Goal: Transaction & Acquisition: Purchase product/service

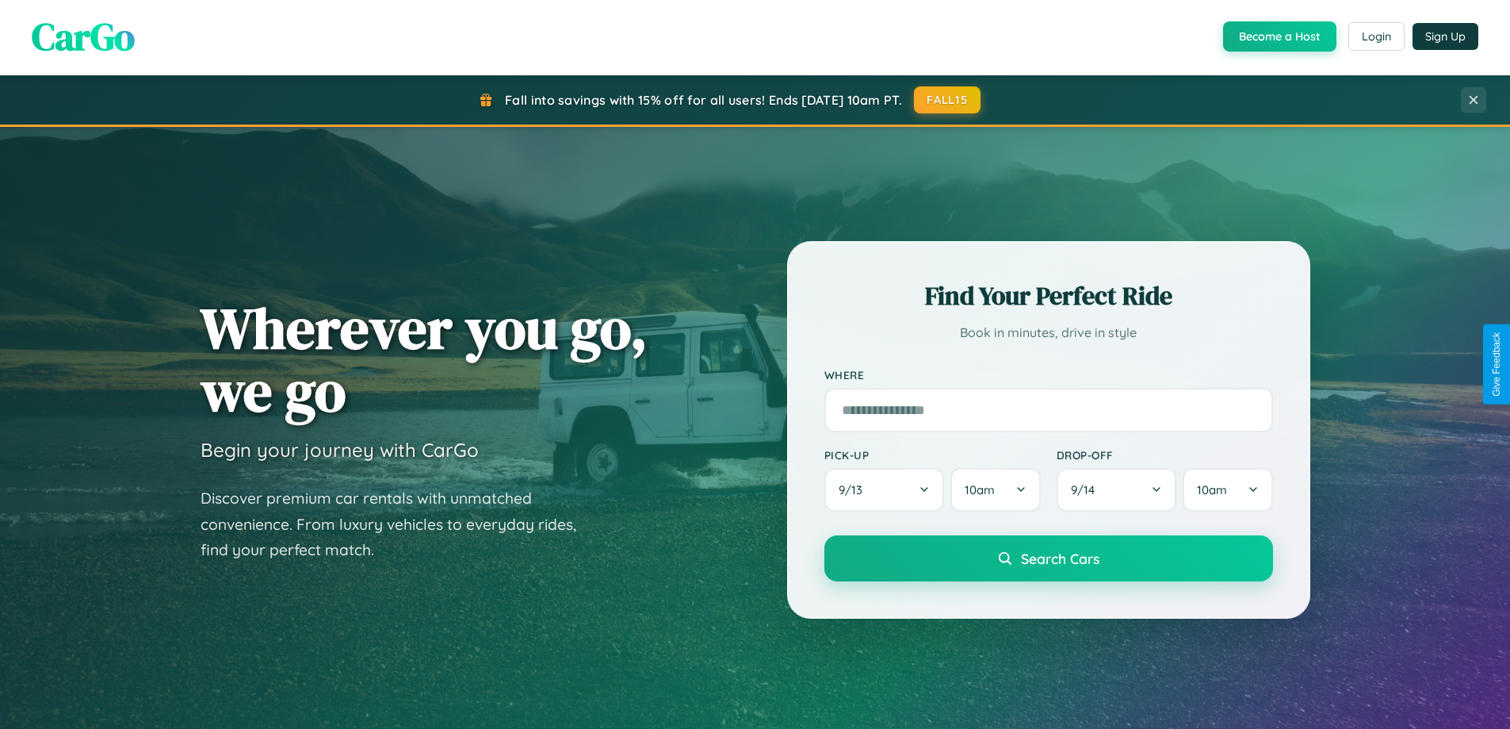
scroll to position [13, 0]
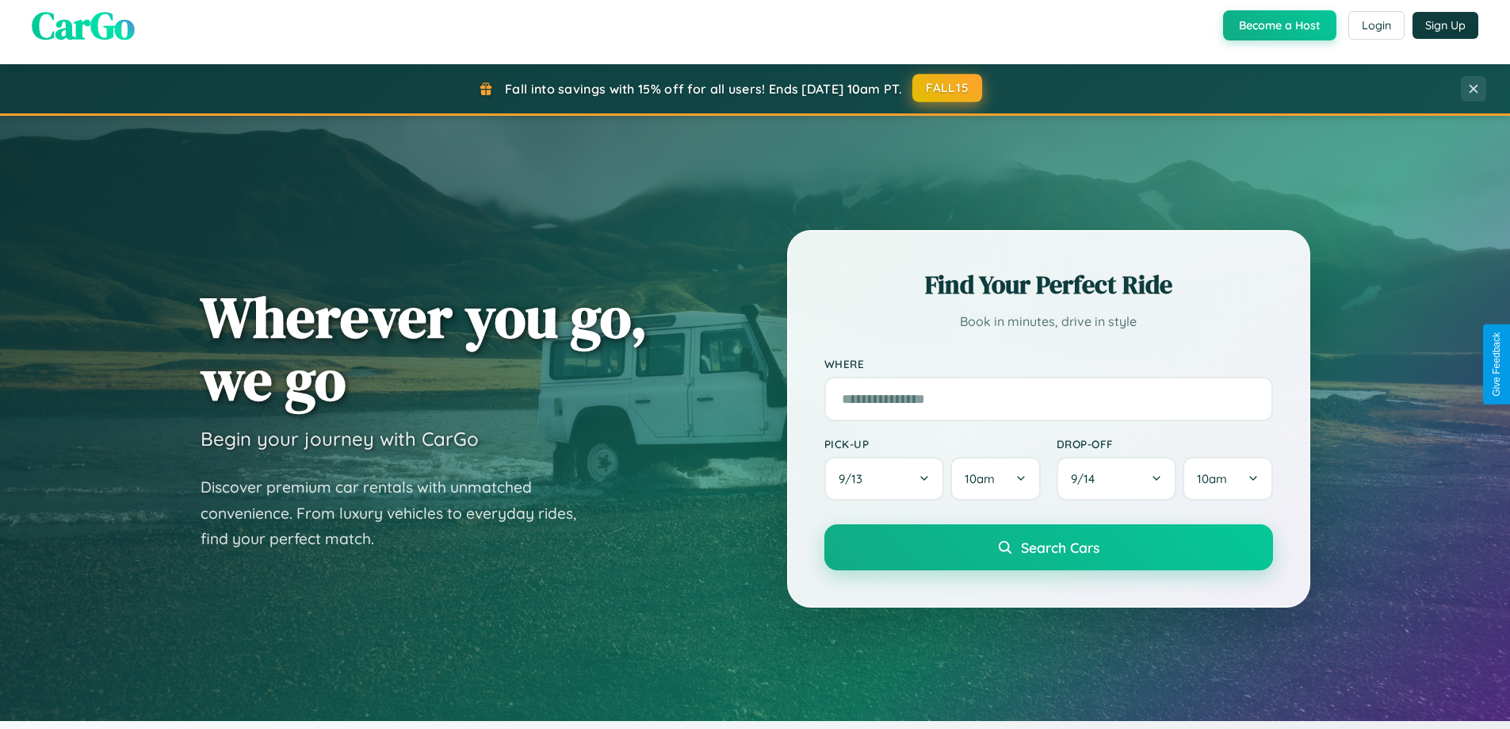
click at [948, 101] on button "FALL15" at bounding box center [948, 88] width 70 height 29
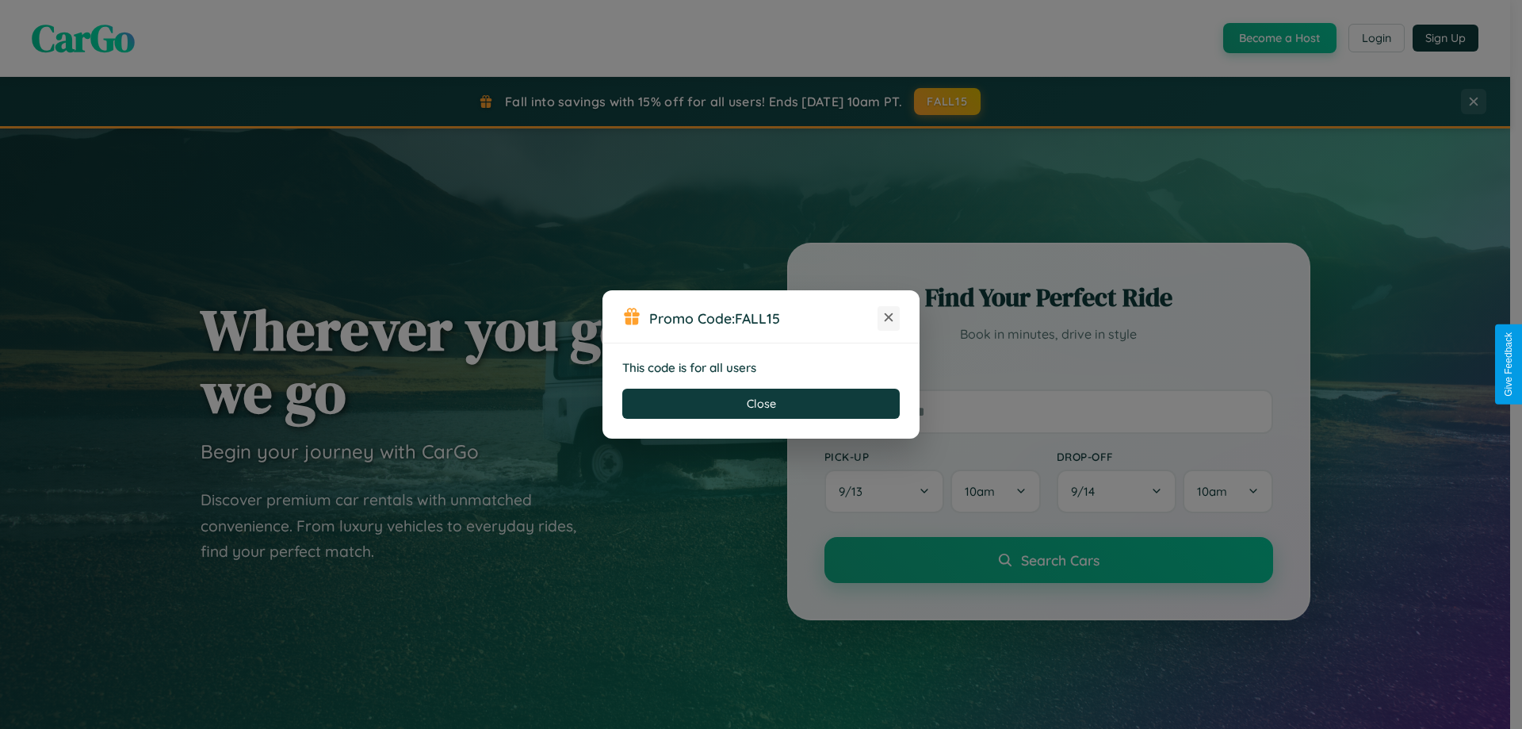
click at [889, 318] on icon at bounding box center [889, 317] width 16 height 16
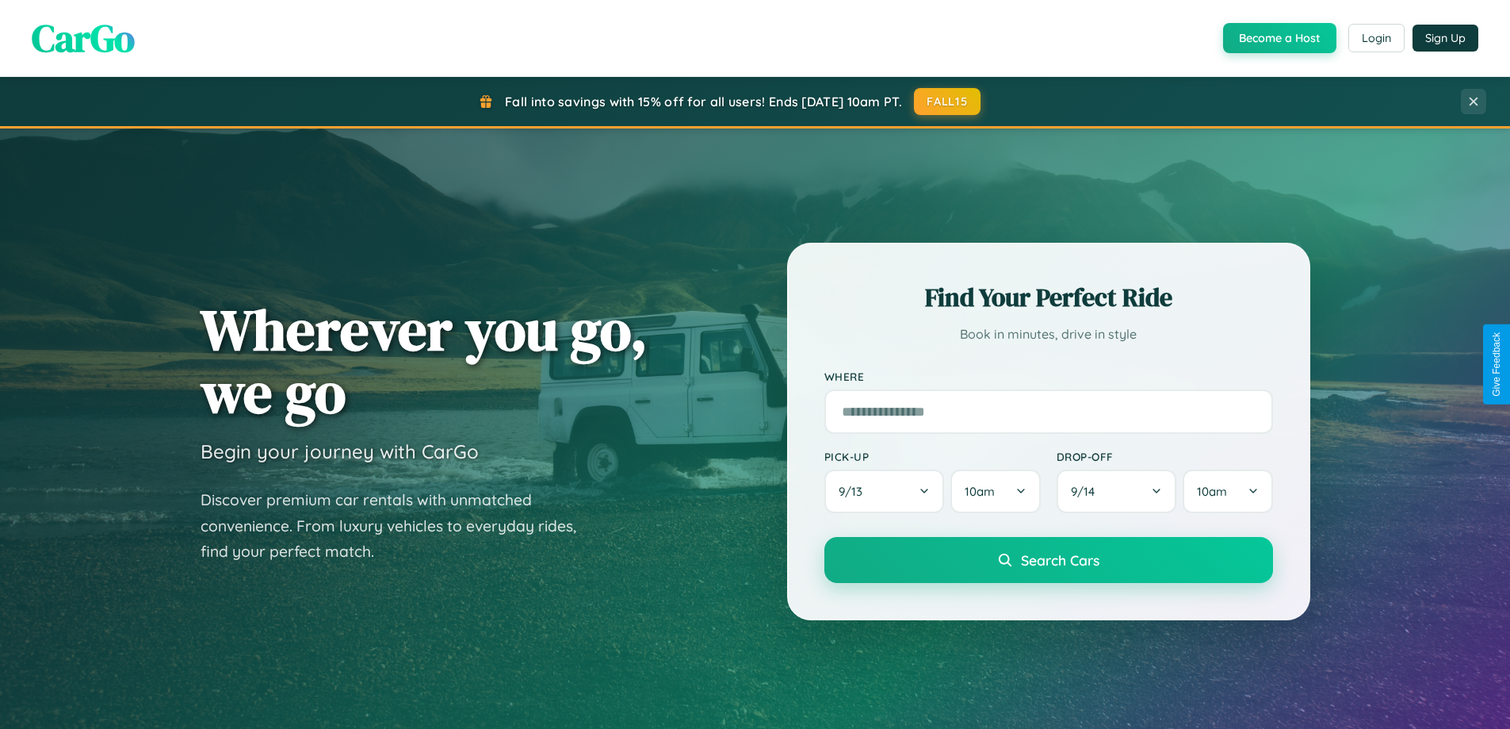
scroll to position [47, 0]
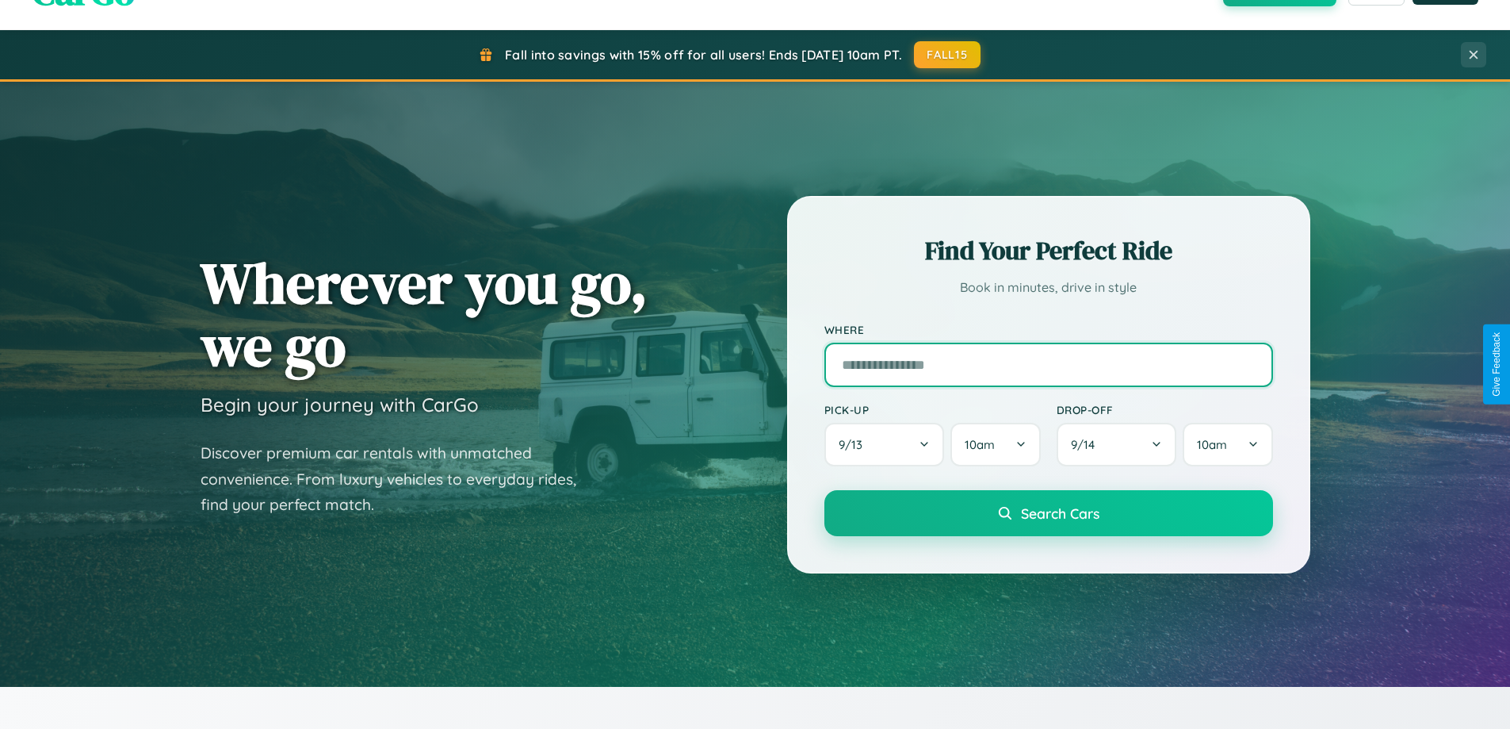
click at [1048, 364] on input "text" at bounding box center [1049, 365] width 449 height 44
type input "*********"
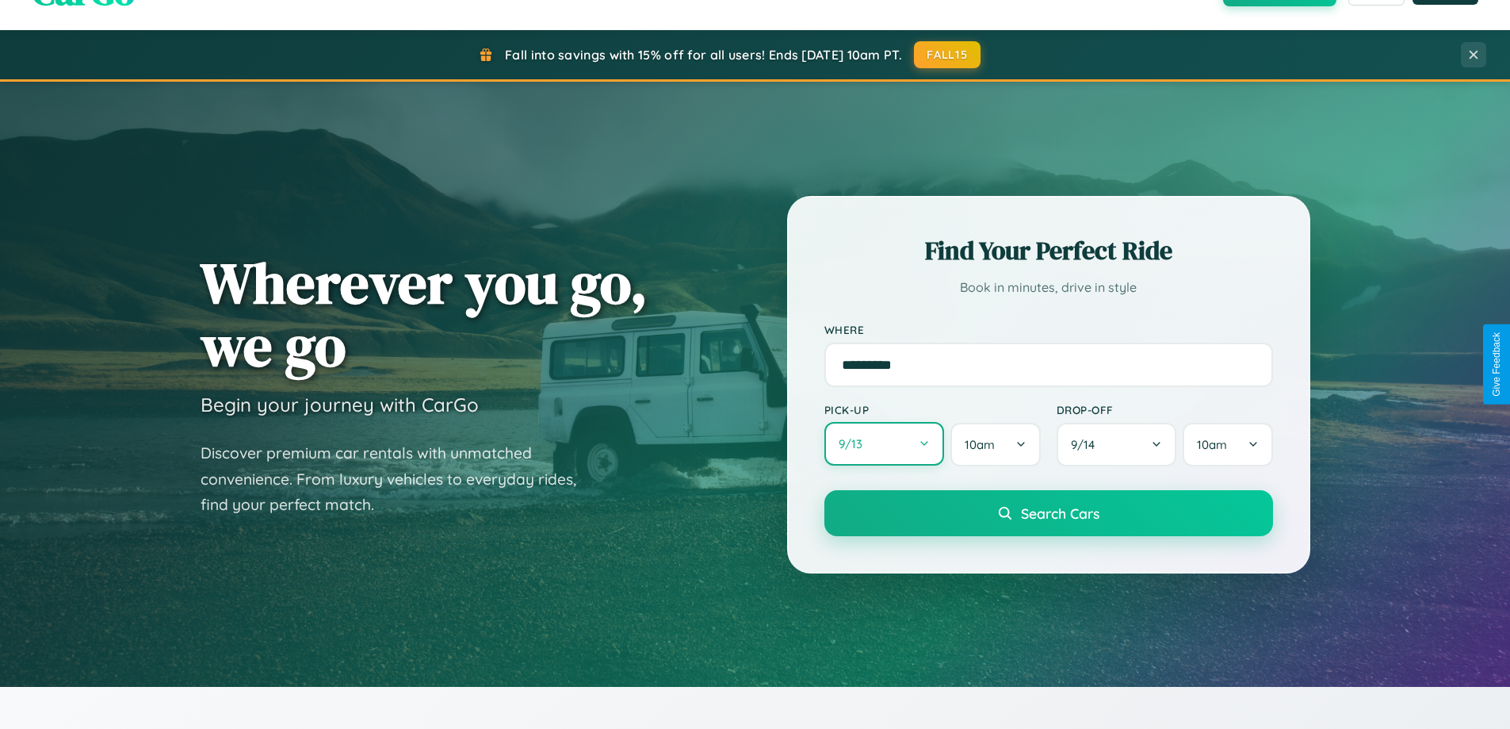
click at [884, 444] on button "9 / 13" at bounding box center [885, 444] width 121 height 44
select select "*"
select select "****"
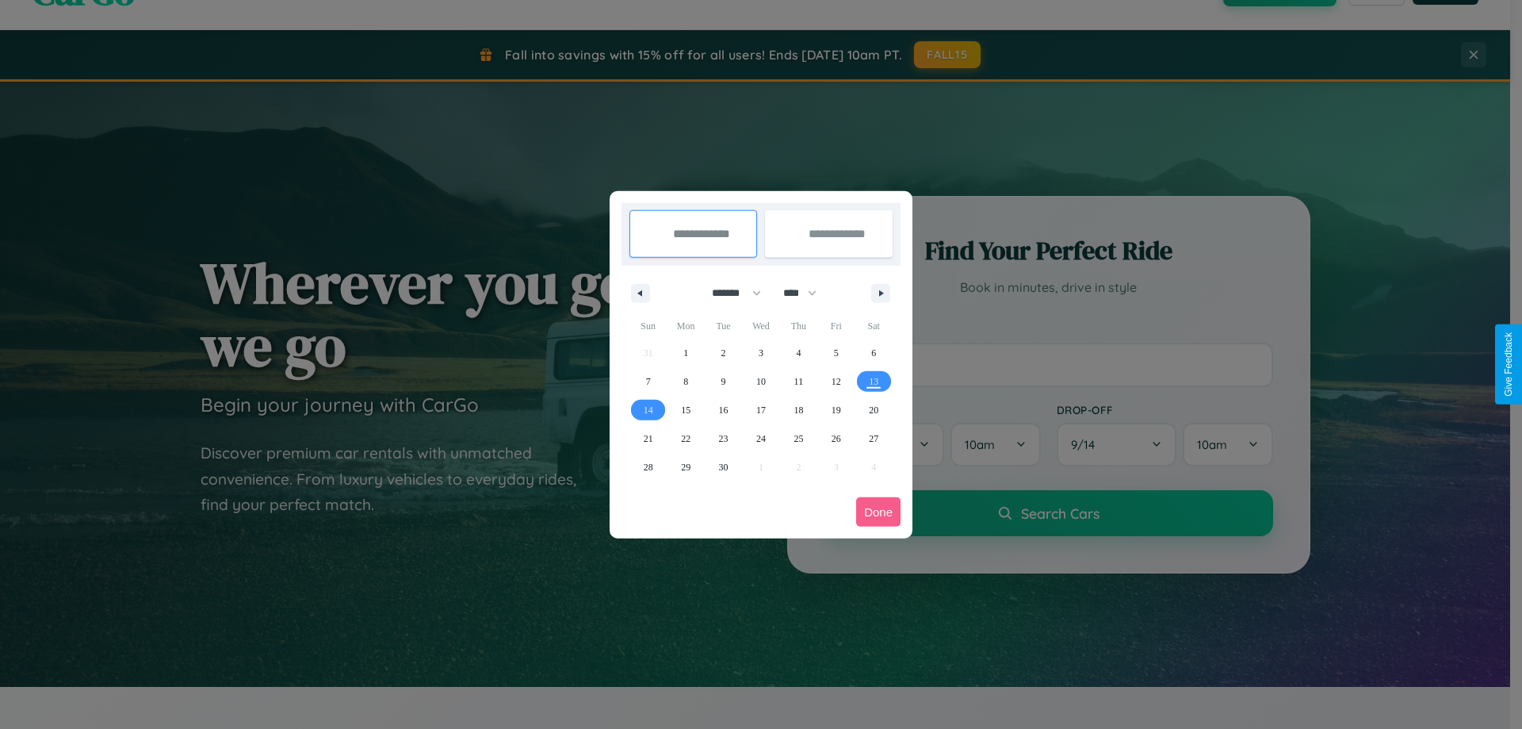
drag, startPoint x: 729, startPoint y: 293, endPoint x: 761, endPoint y: 318, distance: 40.6
click at [729, 293] on select "******* ******** ***** ***** *** **** **** ****** ********* ******* ******** **…" at bounding box center [733, 293] width 67 height 26
select select "*"
click at [798, 352] on span "2" at bounding box center [798, 353] width 5 height 29
type input "**********"
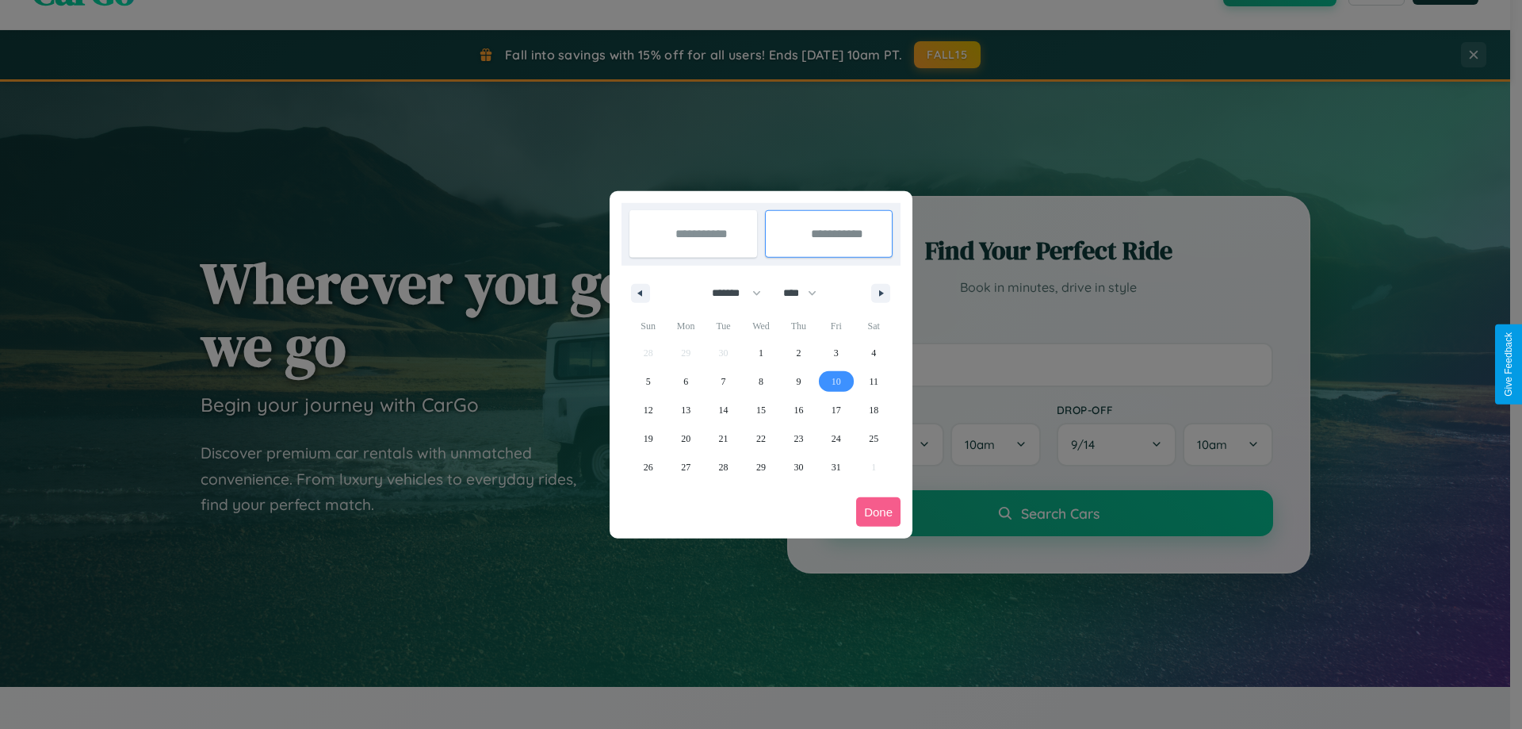
click at [836, 381] on span "10" at bounding box center [837, 381] width 10 height 29
type input "**********"
click at [879, 511] on button "Done" at bounding box center [878, 511] width 44 height 29
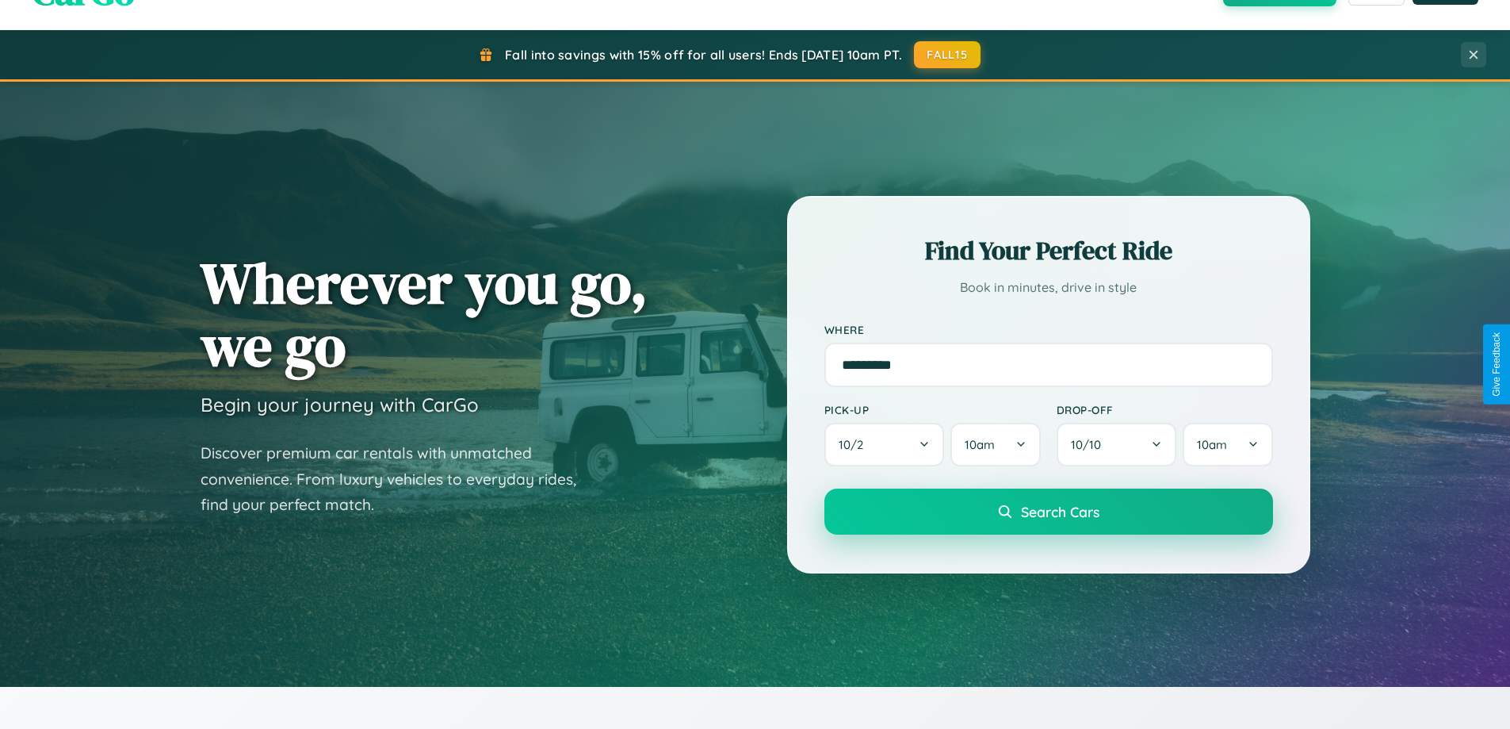
click at [1048, 513] on span "Search Cars" at bounding box center [1060, 511] width 78 height 17
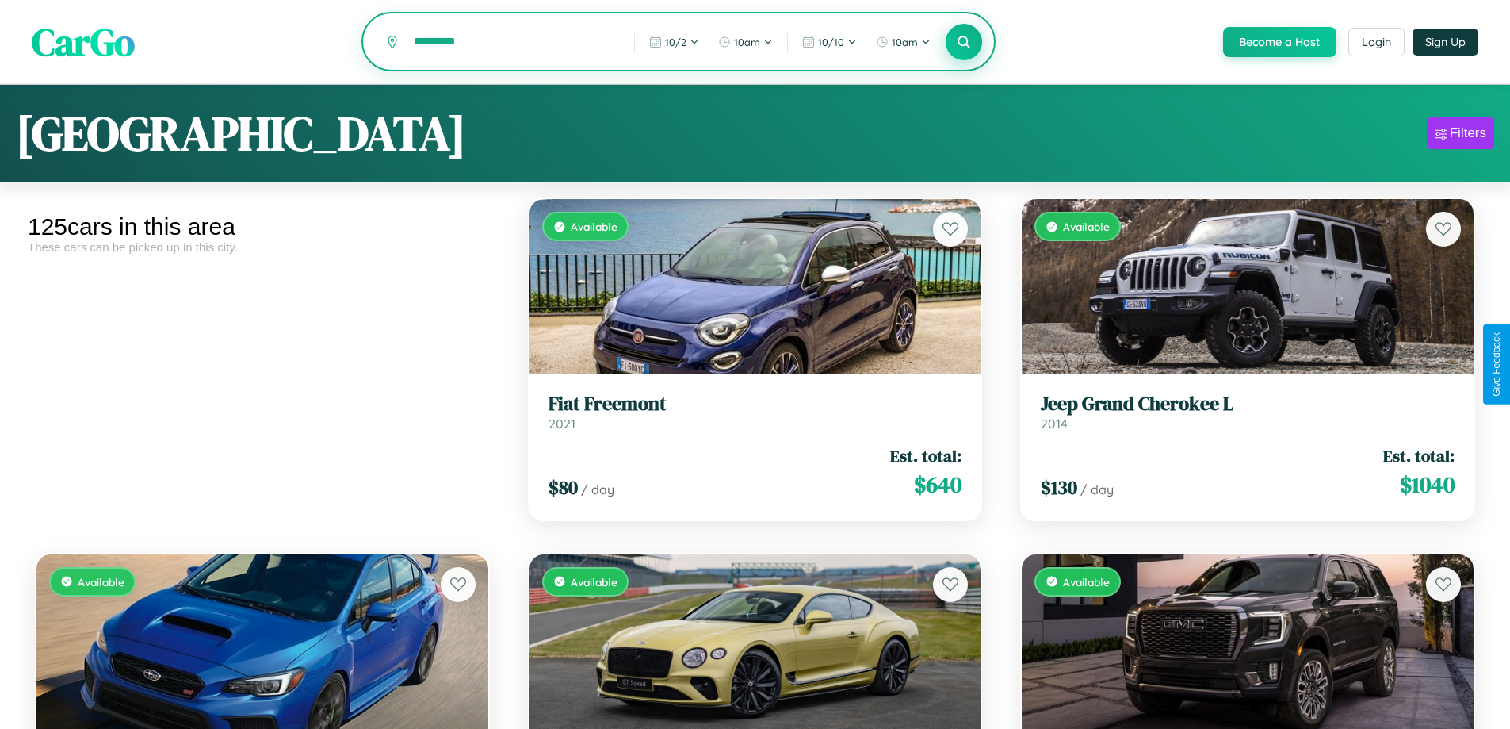
type input "*********"
click at [963, 43] on icon at bounding box center [964, 41] width 15 height 15
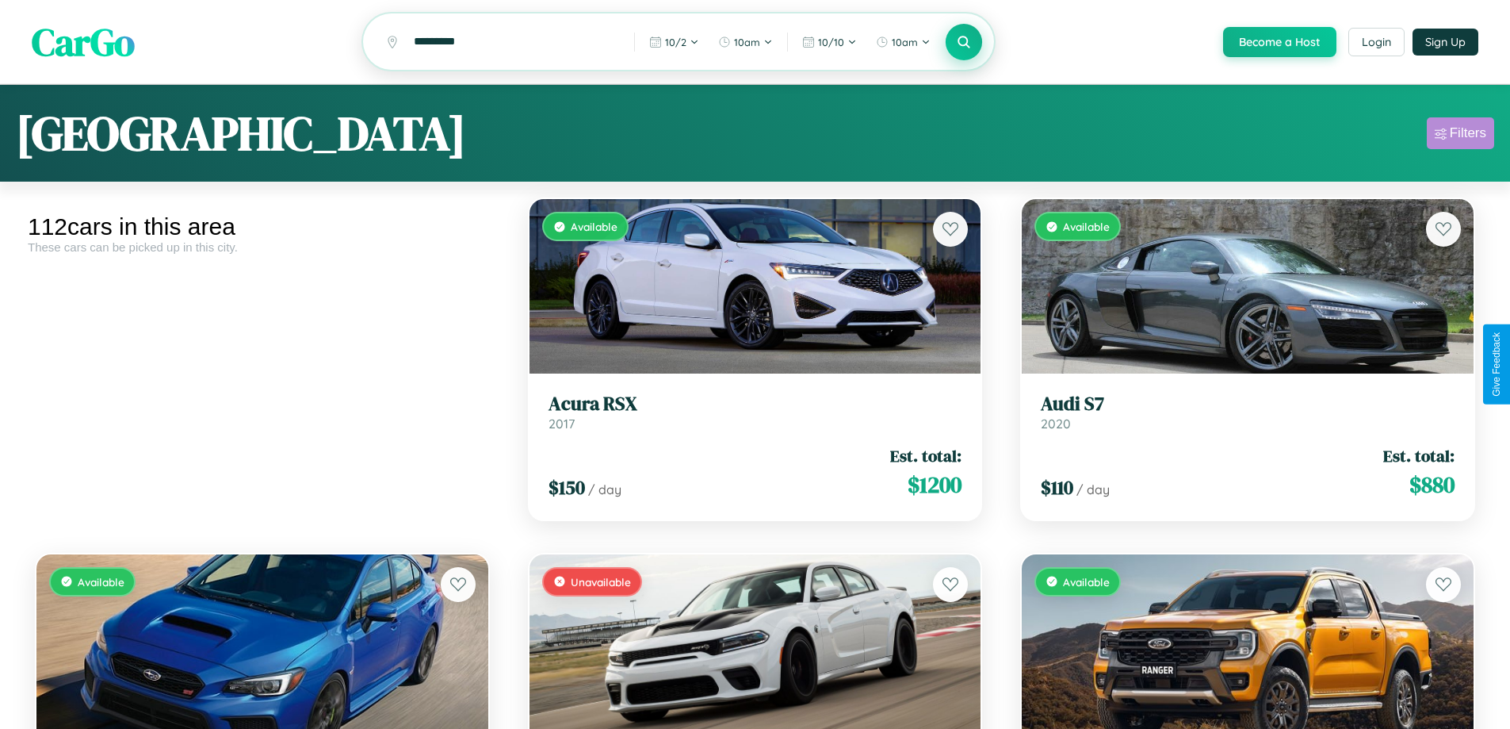
click at [1461, 136] on div "Filters" at bounding box center [1468, 133] width 36 height 16
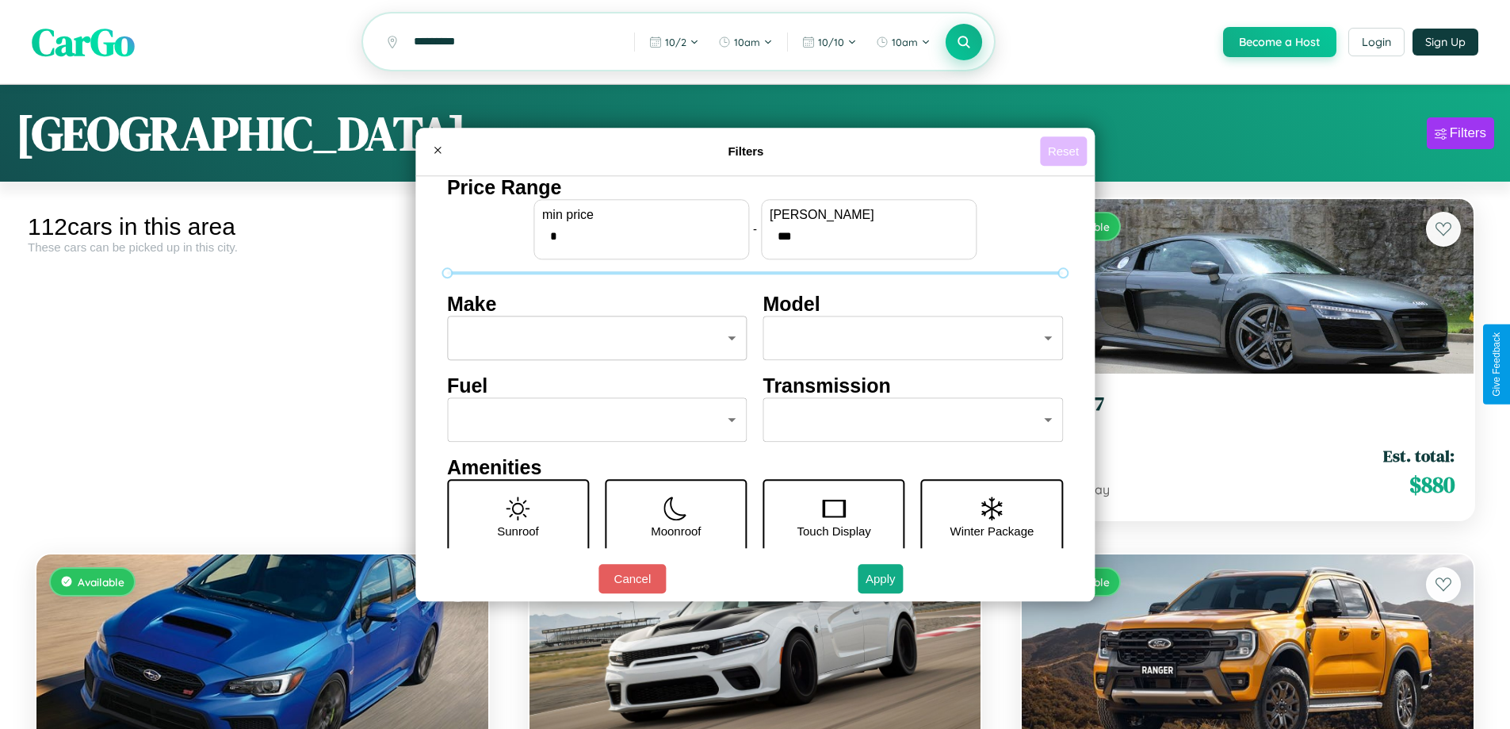
click at [1066, 151] on button "Reset" at bounding box center [1063, 150] width 47 height 29
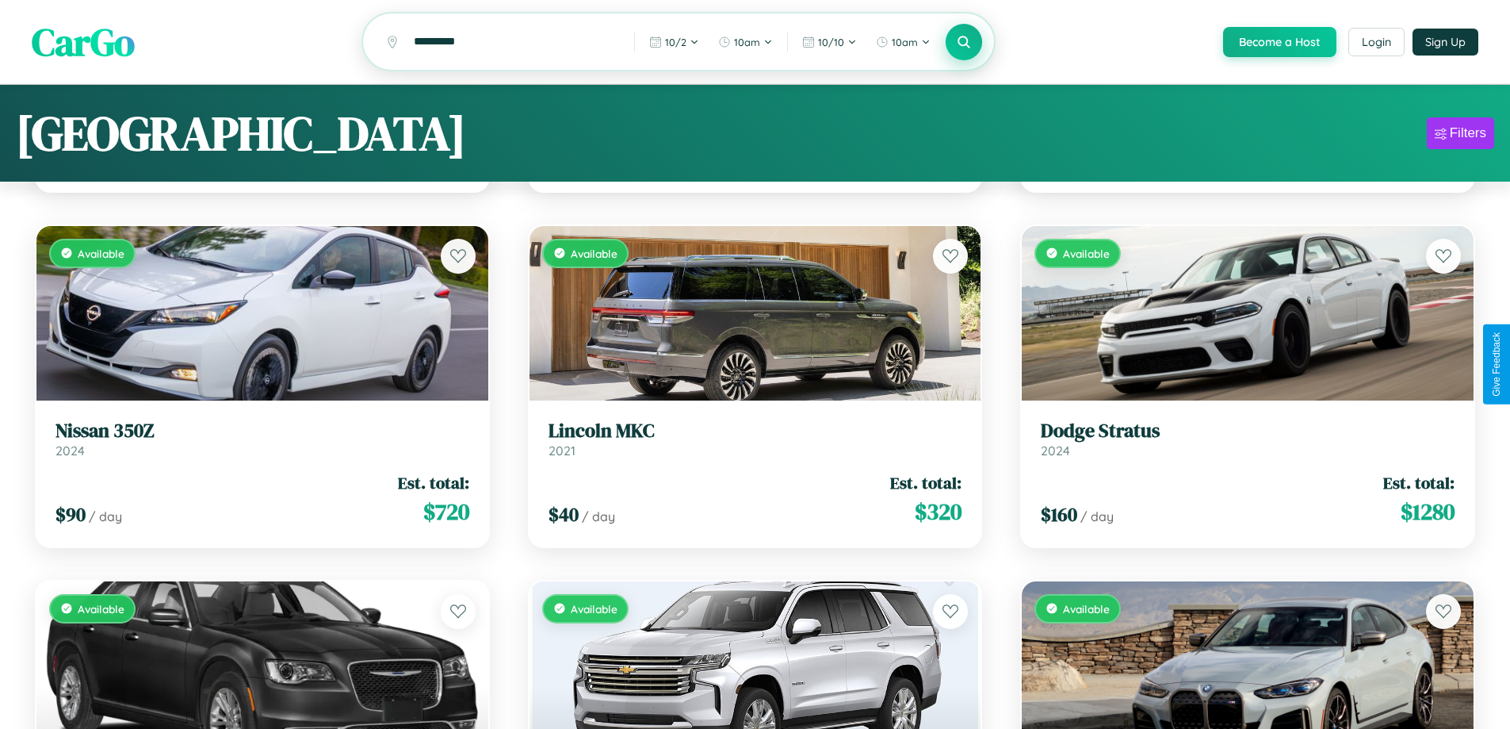
scroll to position [9099, 0]
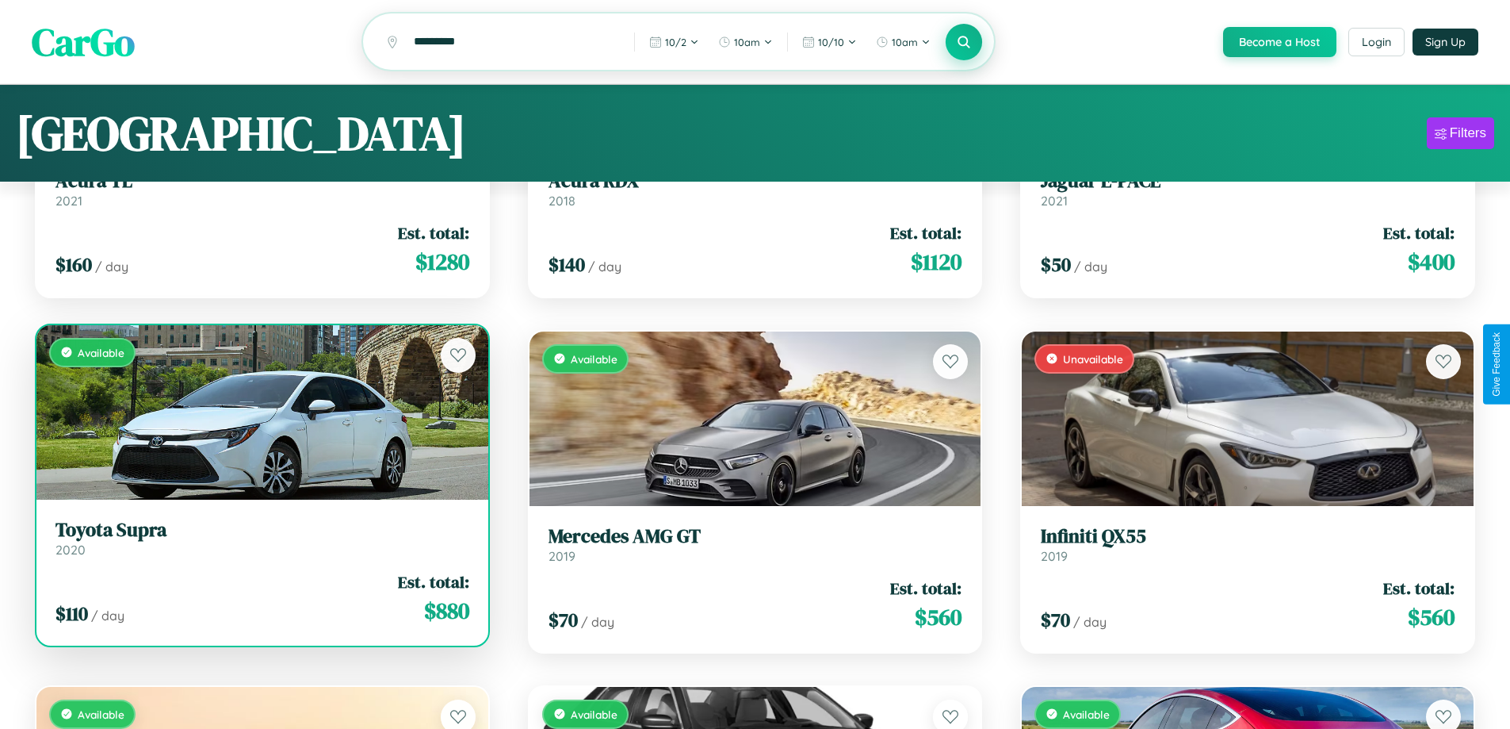
click at [260, 419] on div "Available" at bounding box center [262, 412] width 452 height 174
click at [260, 414] on div "Available" at bounding box center [262, 412] width 452 height 174
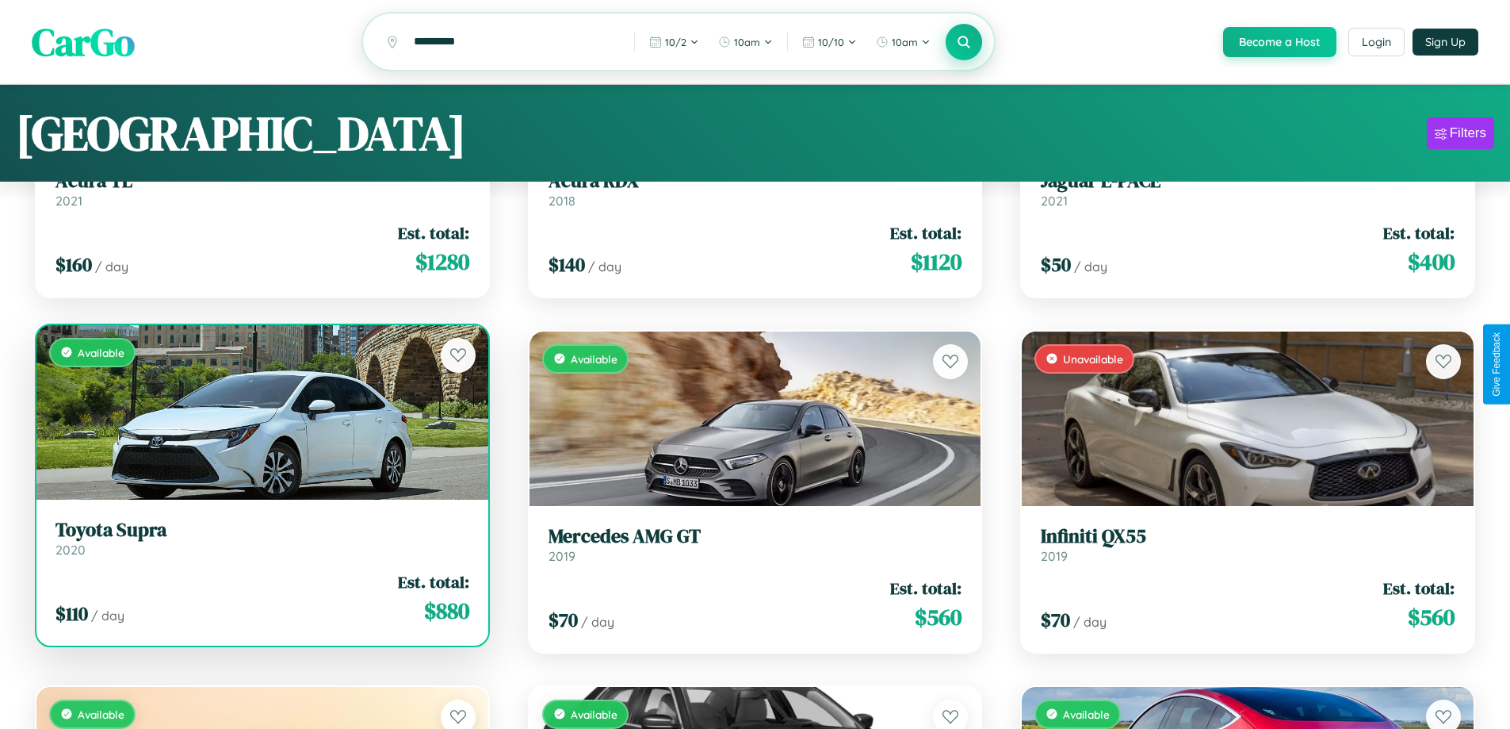
click at [260, 414] on div "Available" at bounding box center [262, 412] width 452 height 174
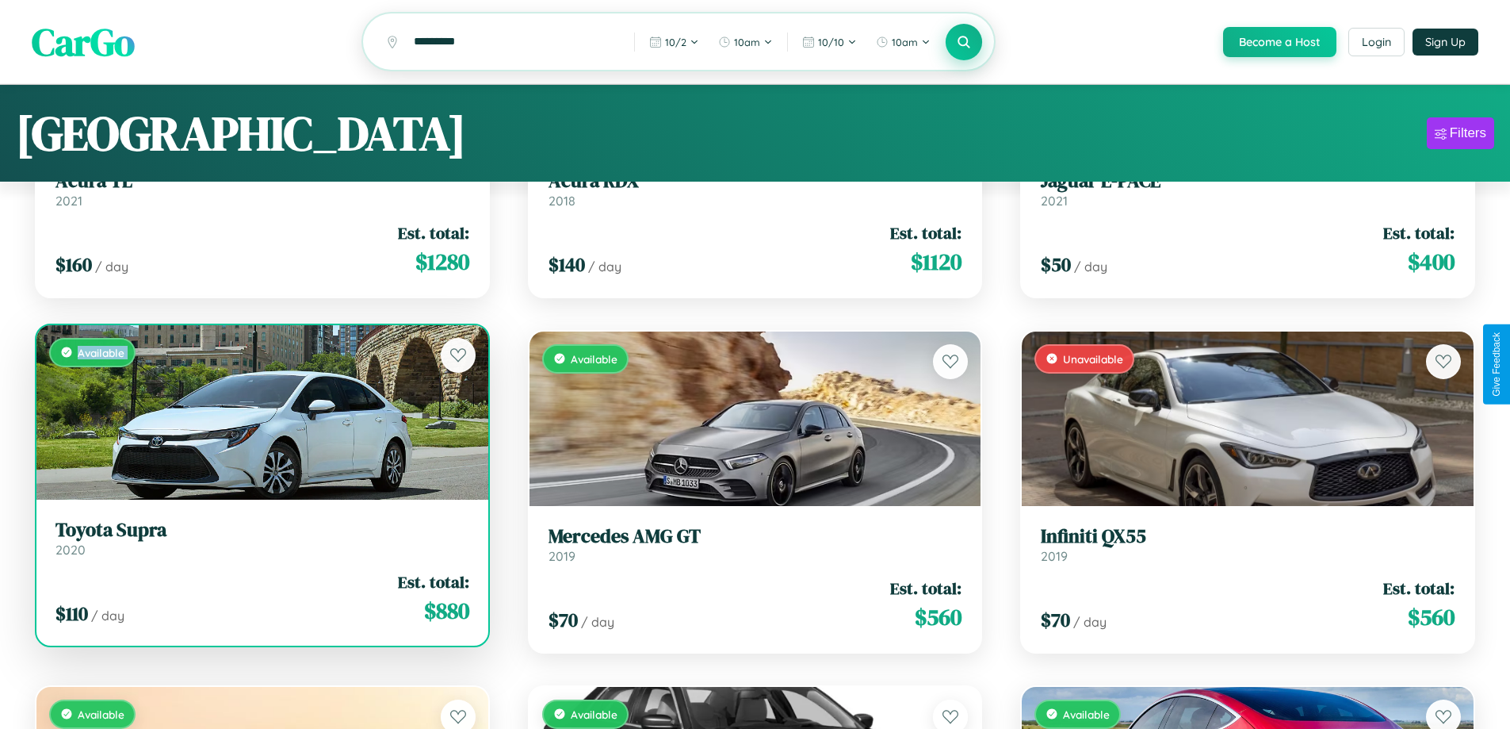
click at [260, 414] on div "Available" at bounding box center [262, 412] width 452 height 174
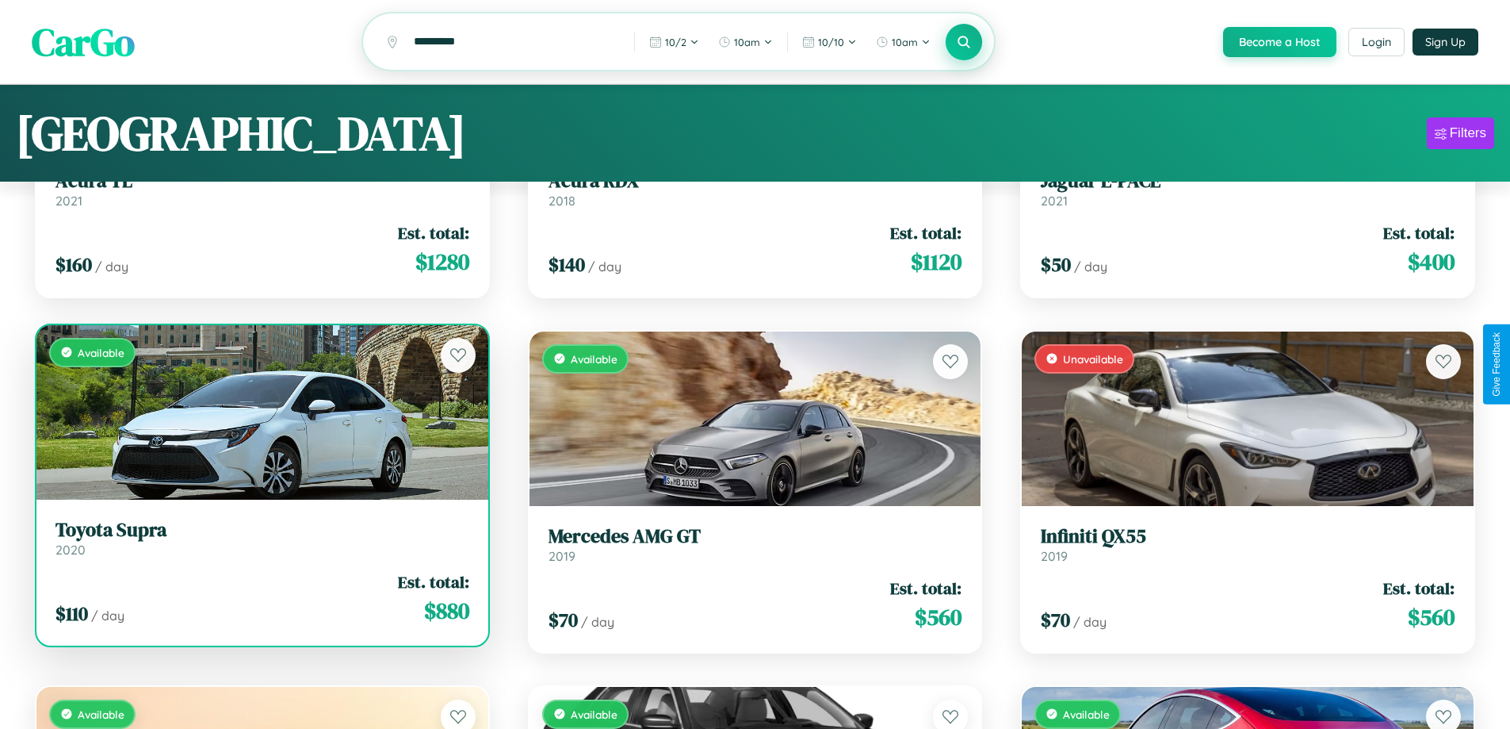
click at [260, 414] on div "Available" at bounding box center [262, 412] width 452 height 174
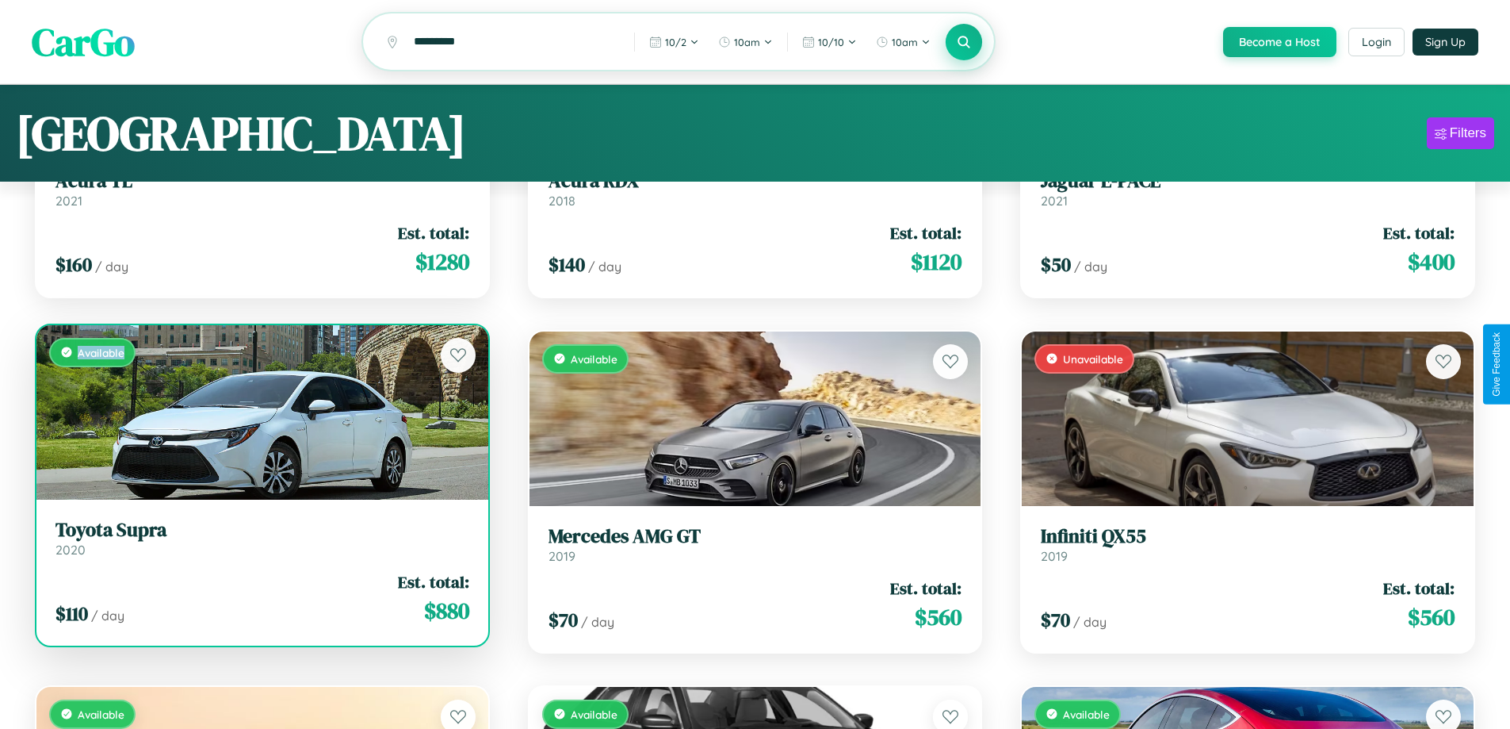
click at [260, 414] on div "Available" at bounding box center [262, 412] width 452 height 174
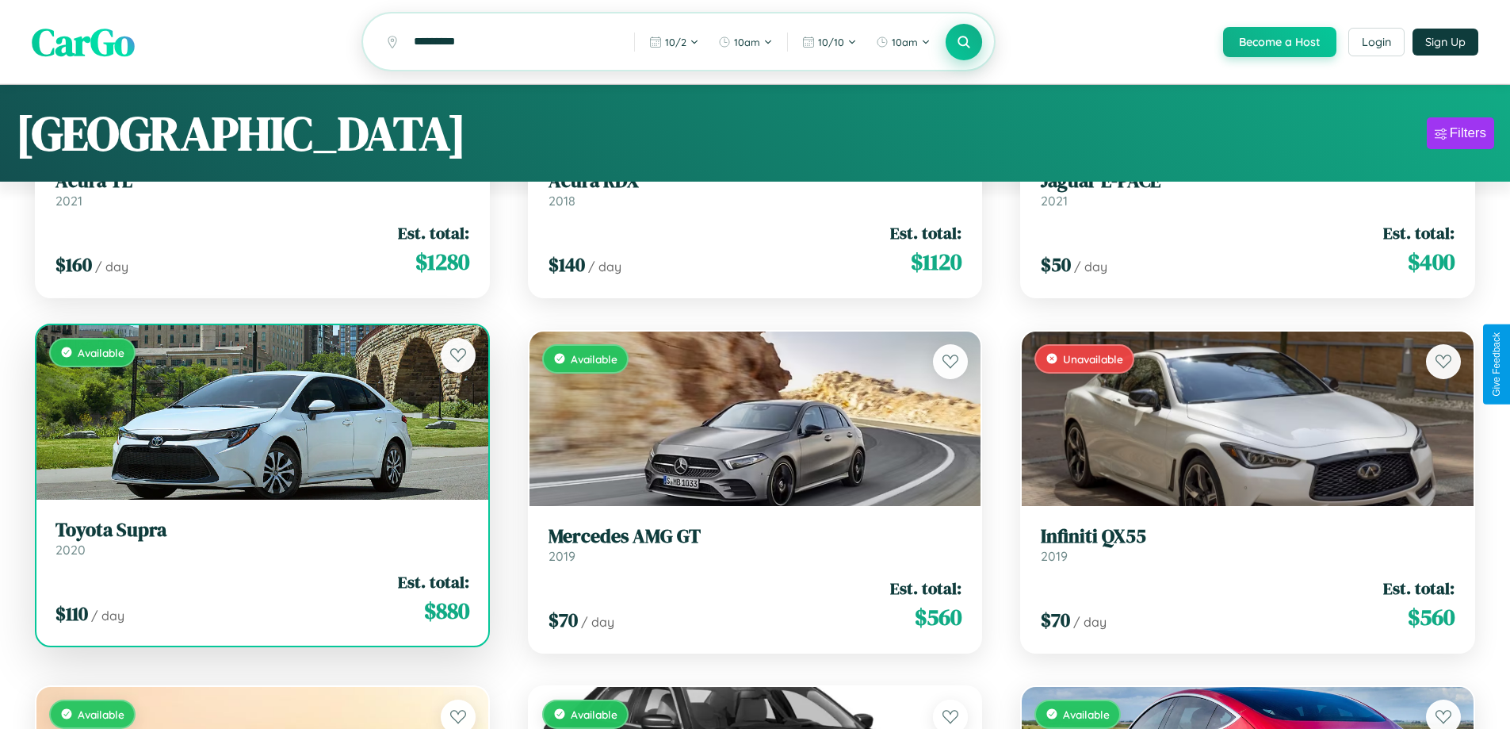
click at [260, 540] on h3 "Toyota Supra" at bounding box center [263, 530] width 414 height 23
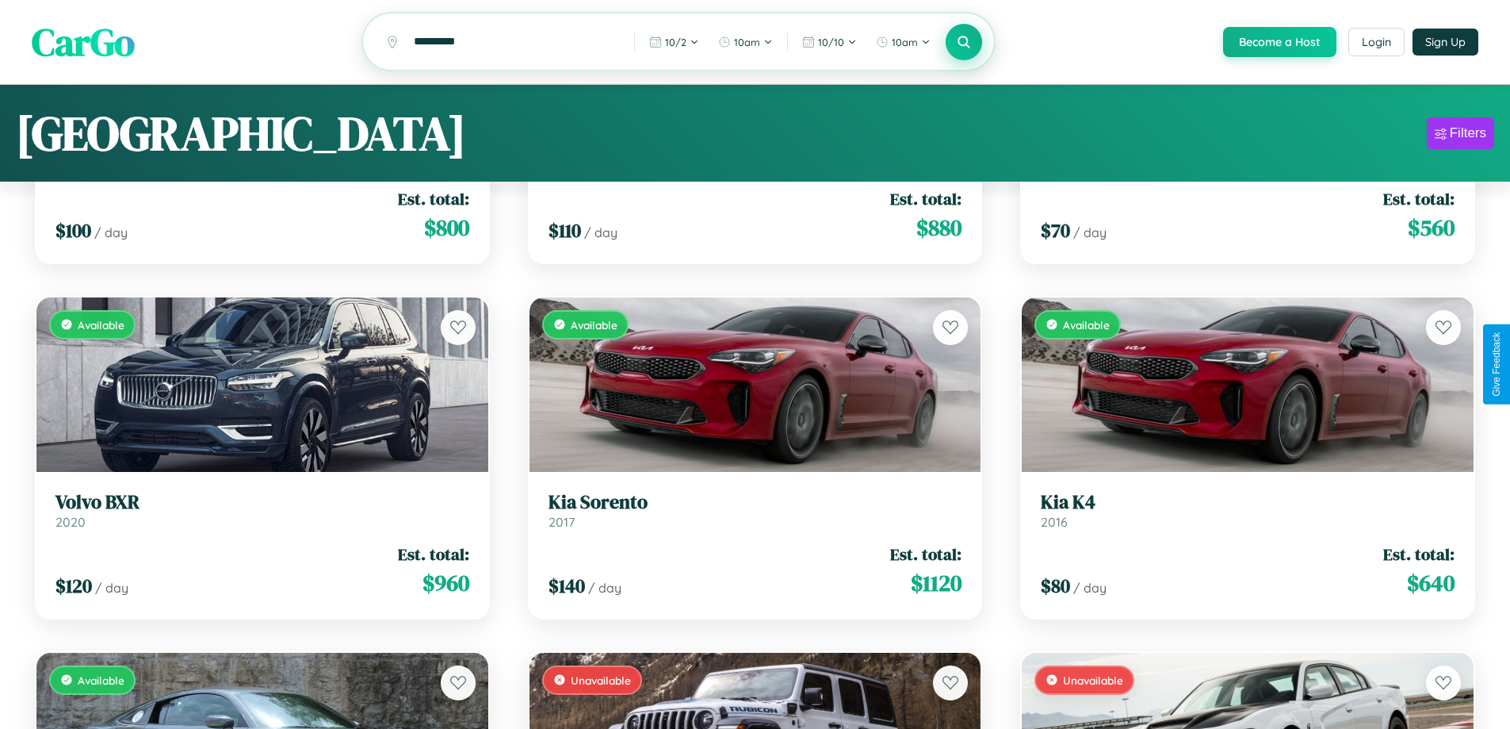
scroll to position [0, 0]
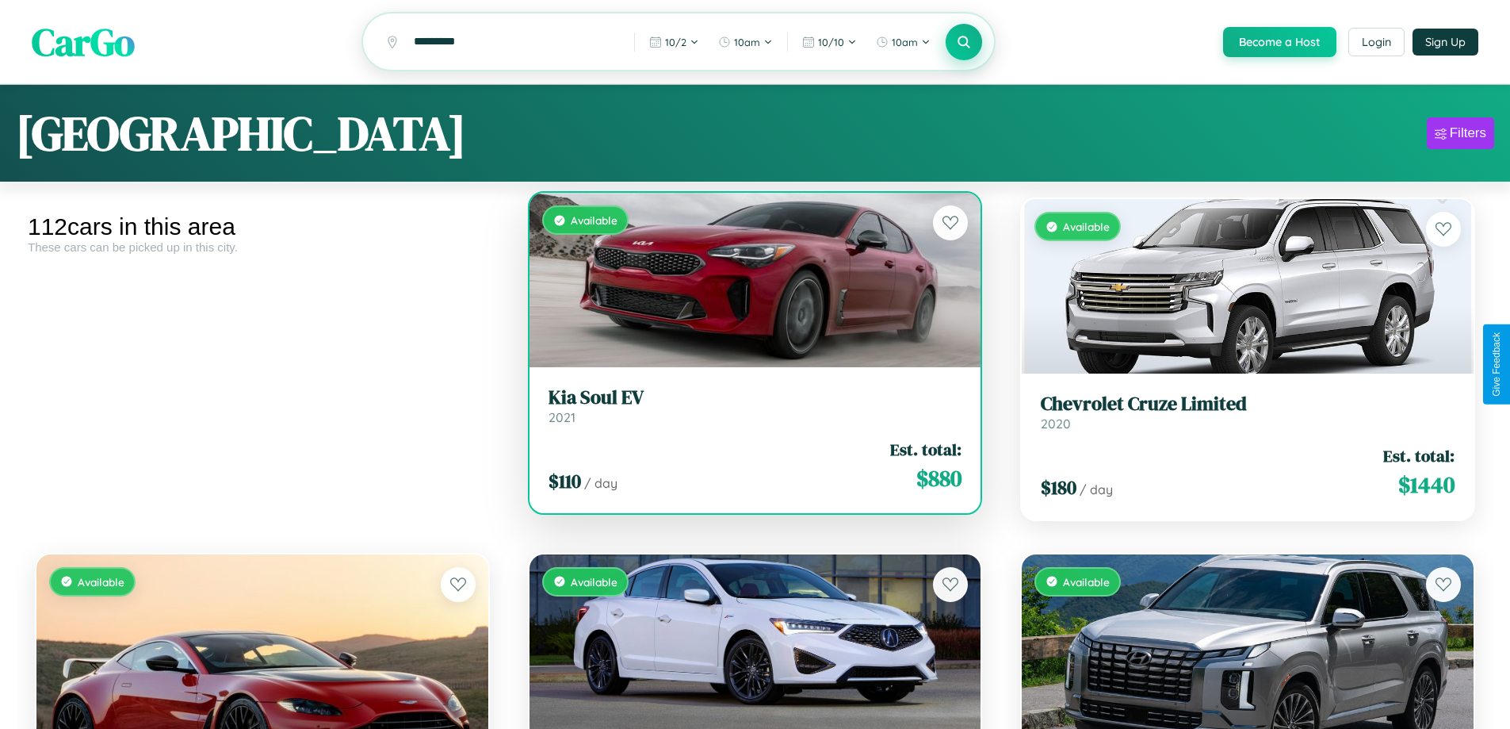
click at [749, 408] on h3 "Kia Soul EV" at bounding box center [756, 397] width 414 height 23
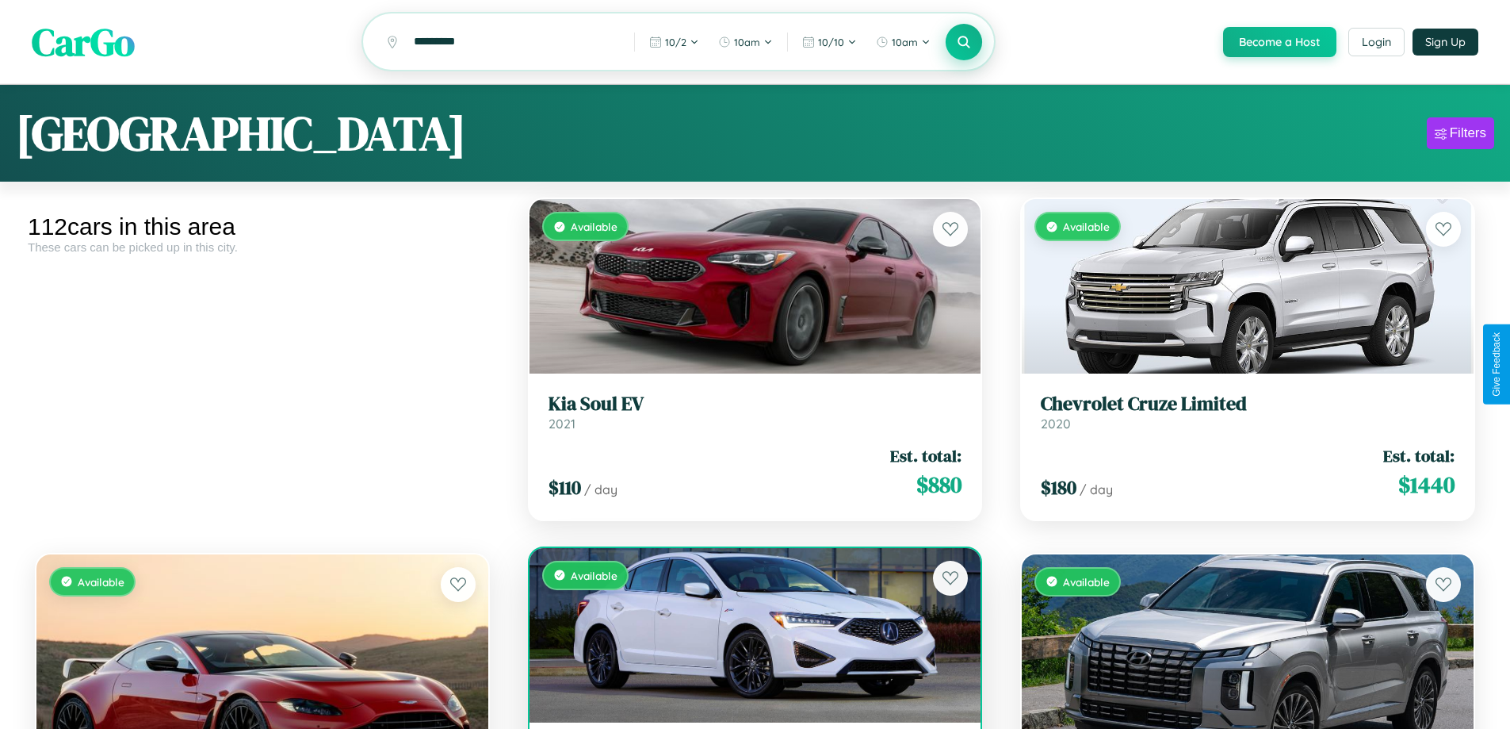
scroll to position [62, 0]
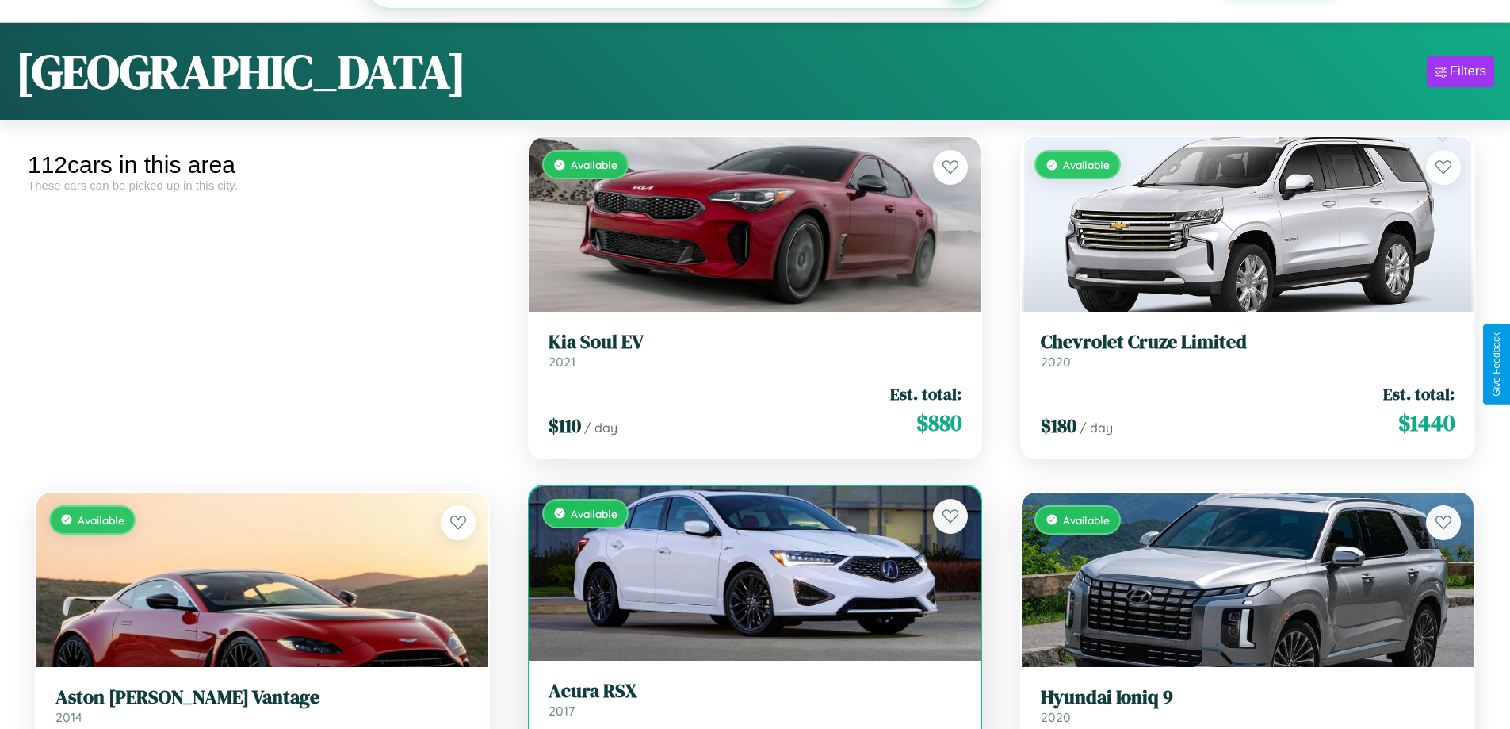
click at [749, 707] on link "Acura RSX 2017" at bounding box center [756, 699] width 414 height 39
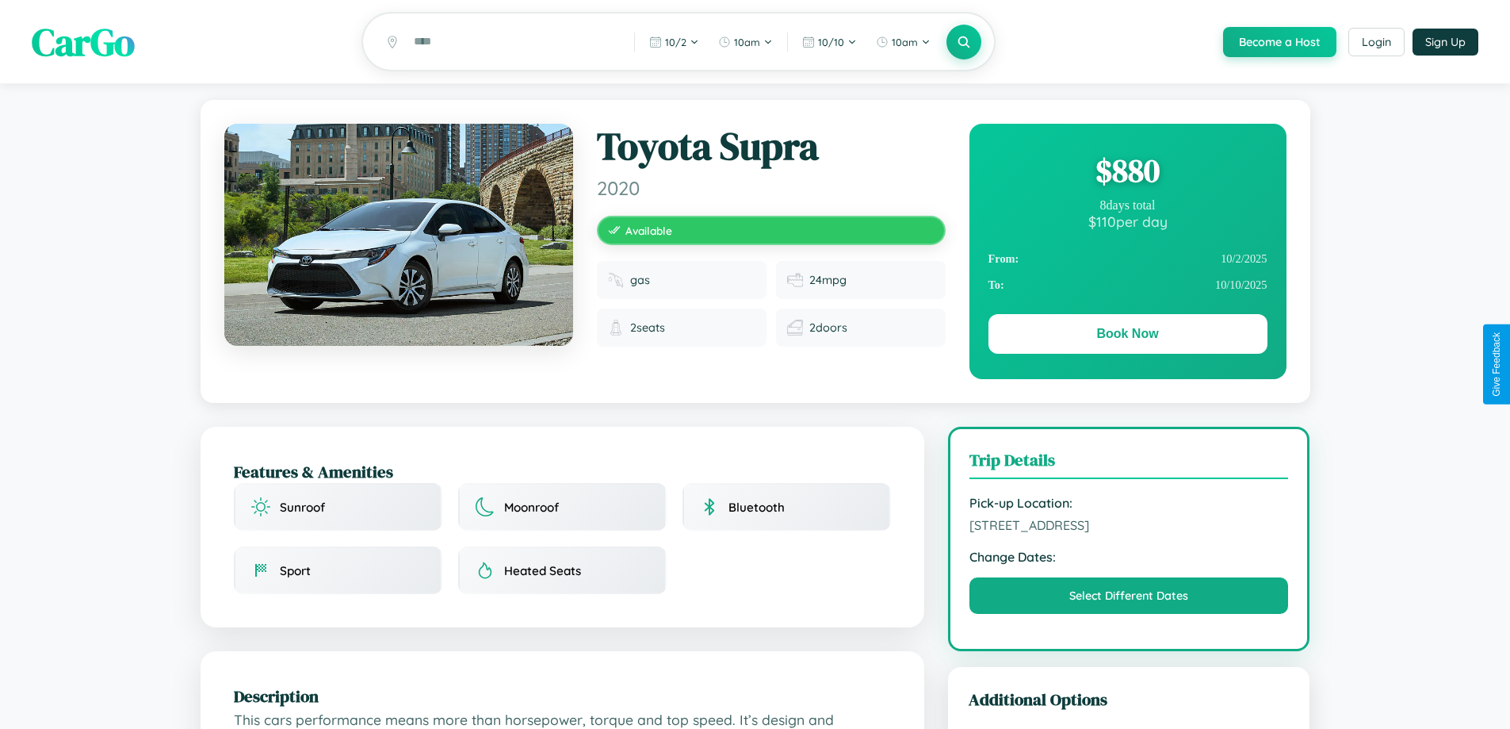
click at [1128, 173] on div "$ 880" at bounding box center [1128, 170] width 279 height 43
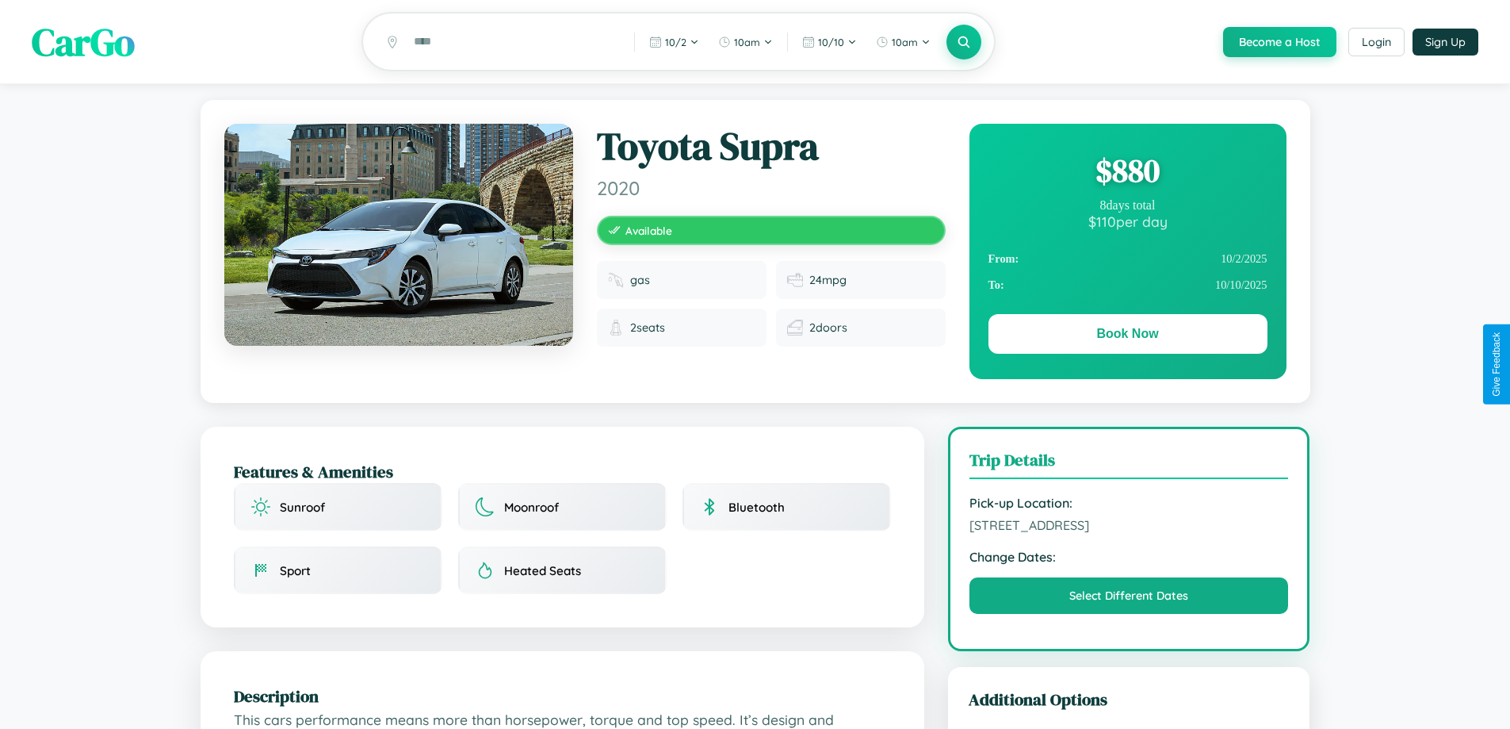
click at [1128, 173] on div "$ 880" at bounding box center [1128, 170] width 279 height 43
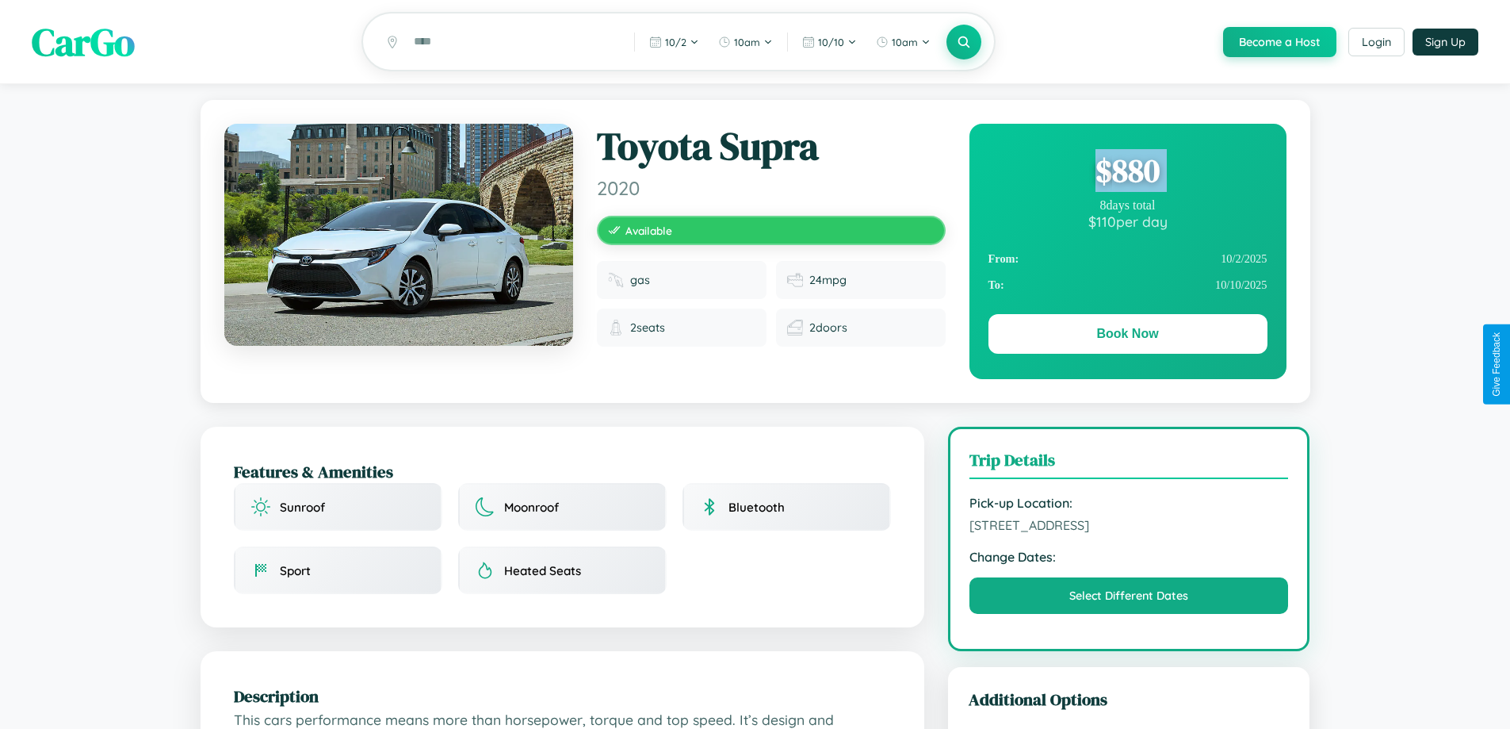
click at [1128, 173] on div "$ 880" at bounding box center [1128, 170] width 279 height 43
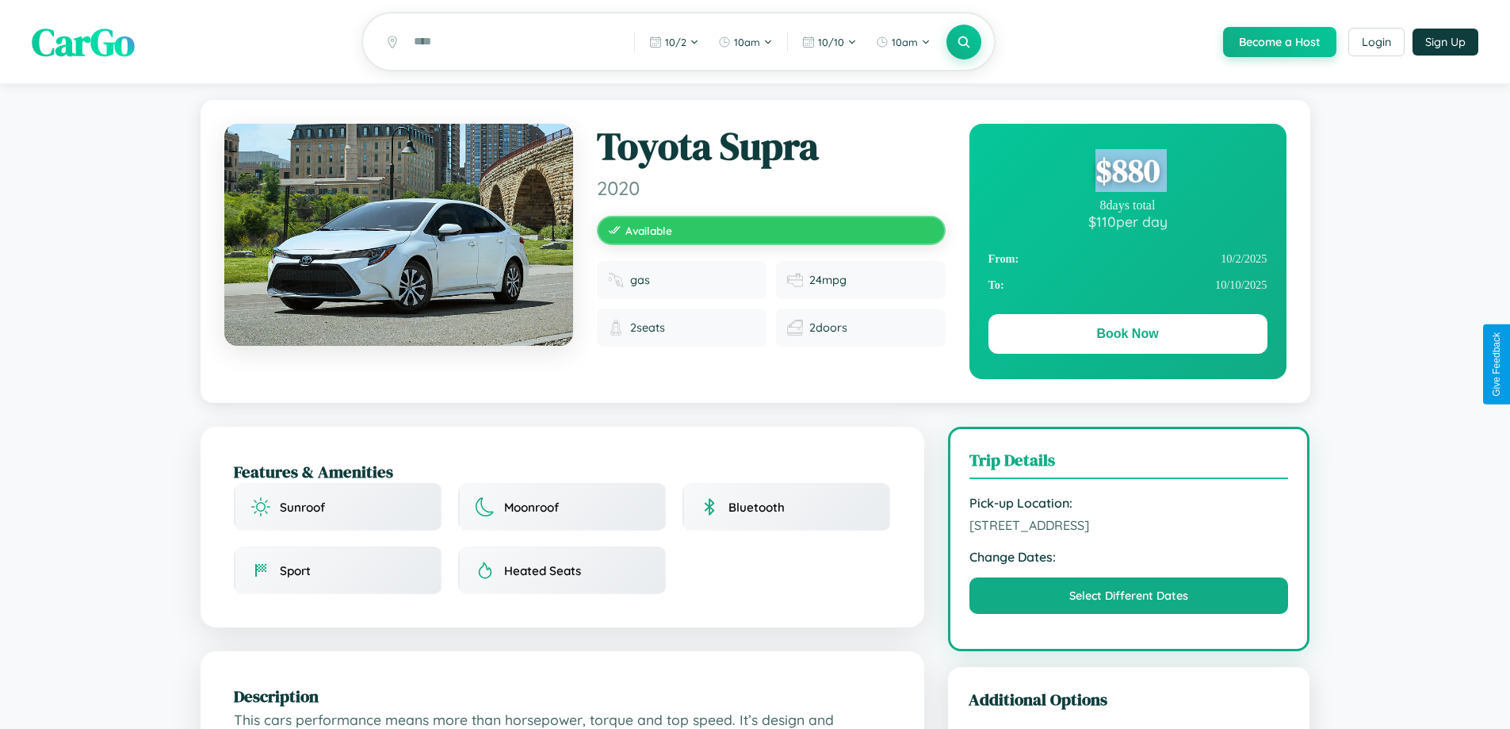
click at [1128, 173] on div "$ 880" at bounding box center [1128, 170] width 279 height 43
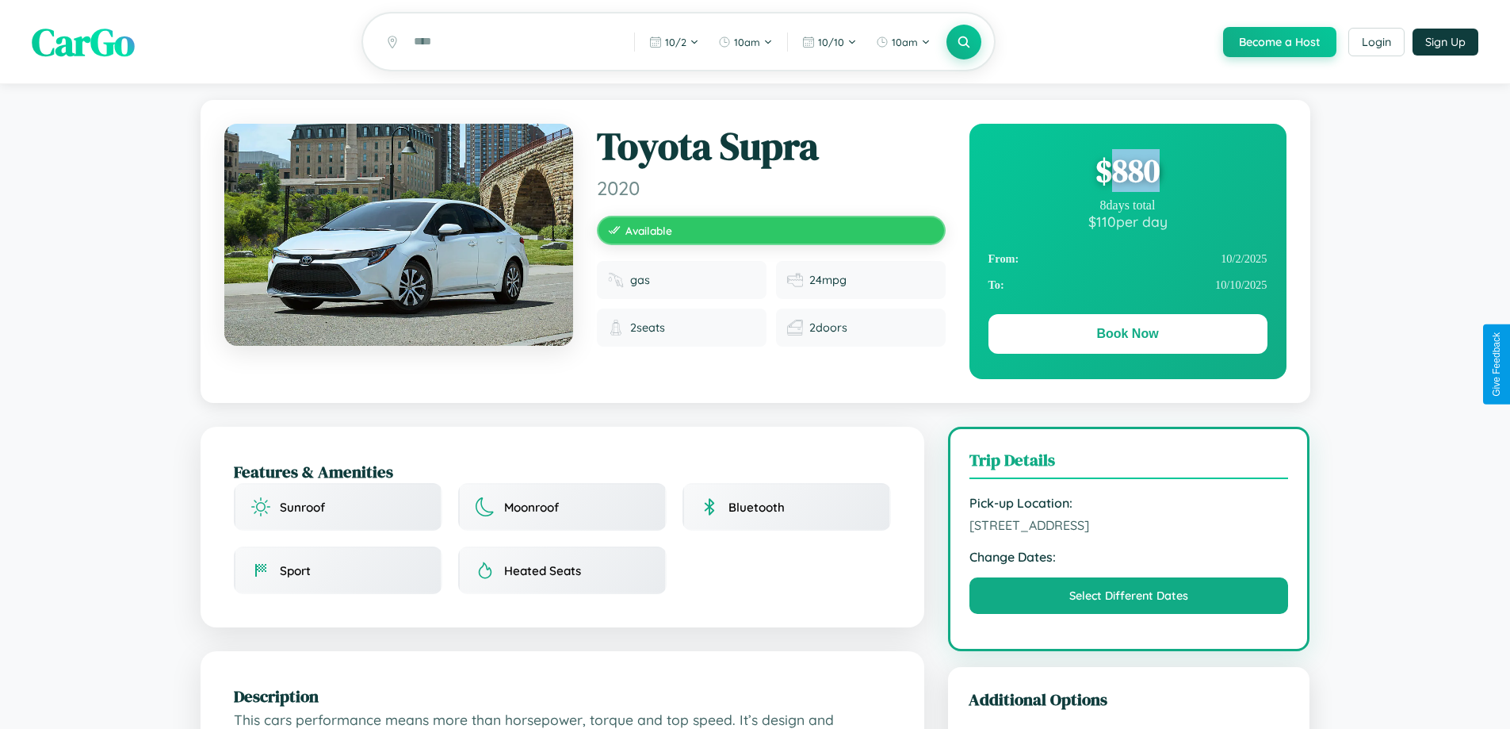
click at [1128, 173] on div "$ 880" at bounding box center [1128, 170] width 279 height 43
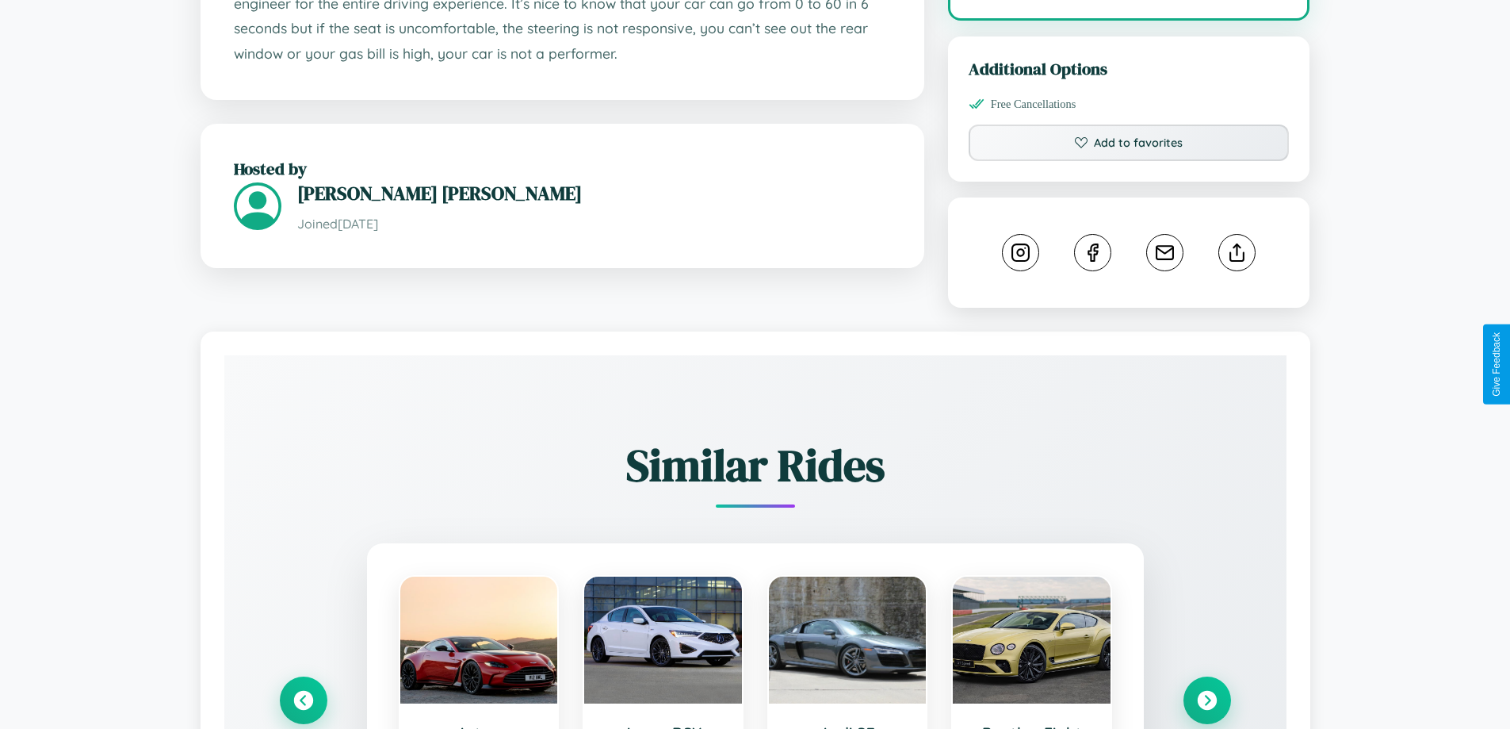
scroll to position [883, 0]
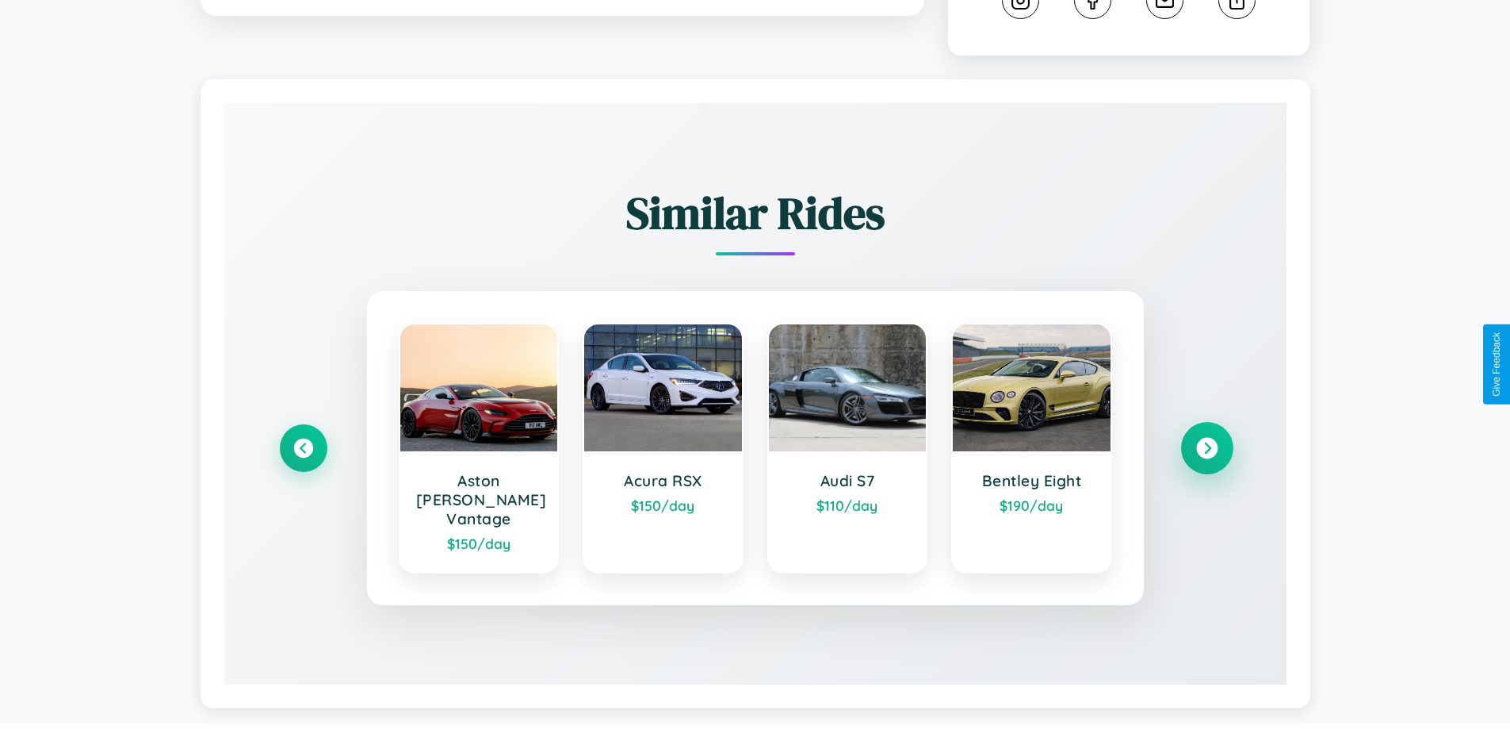
click at [1207, 441] on icon at bounding box center [1206, 448] width 21 height 21
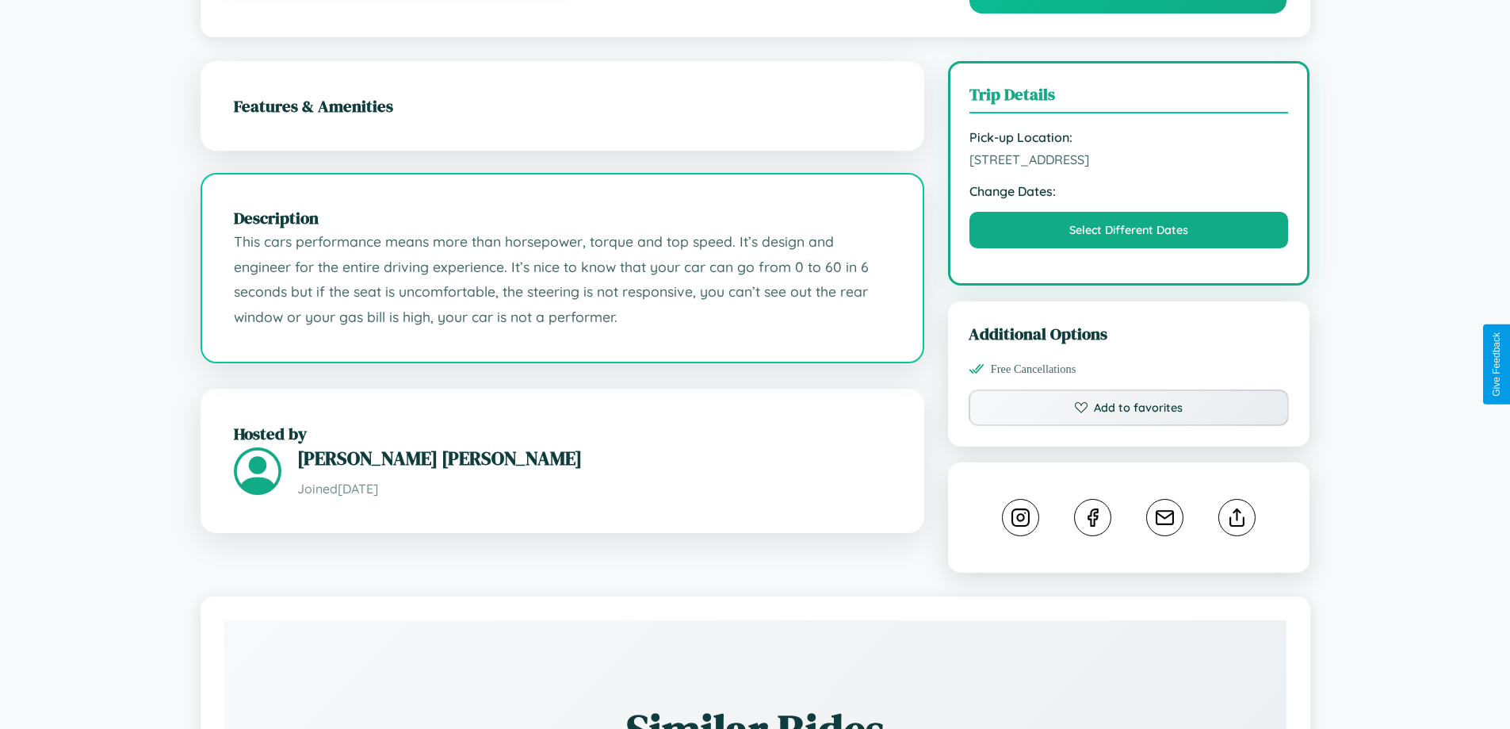
scroll to position [521, 0]
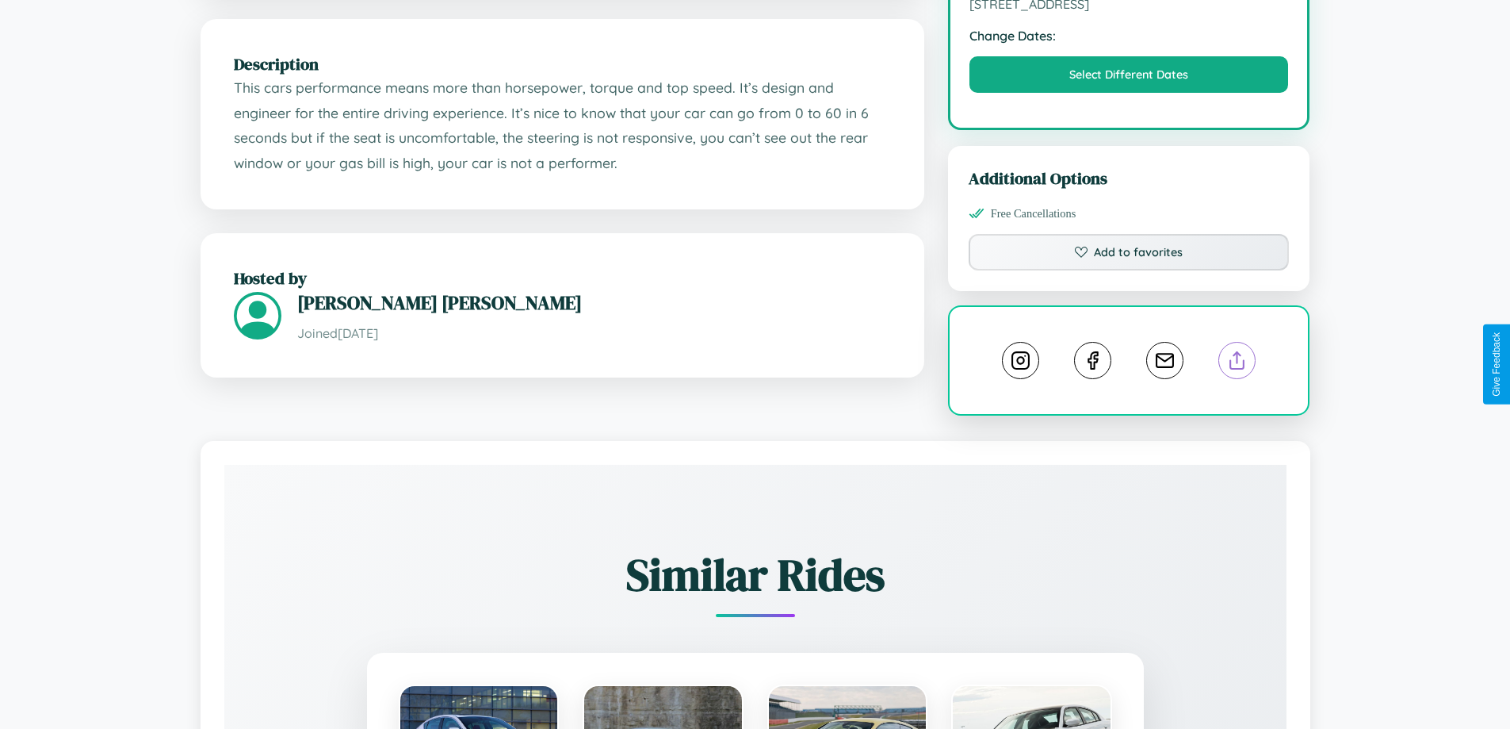
click at [1238, 363] on line at bounding box center [1238, 357] width 0 height 11
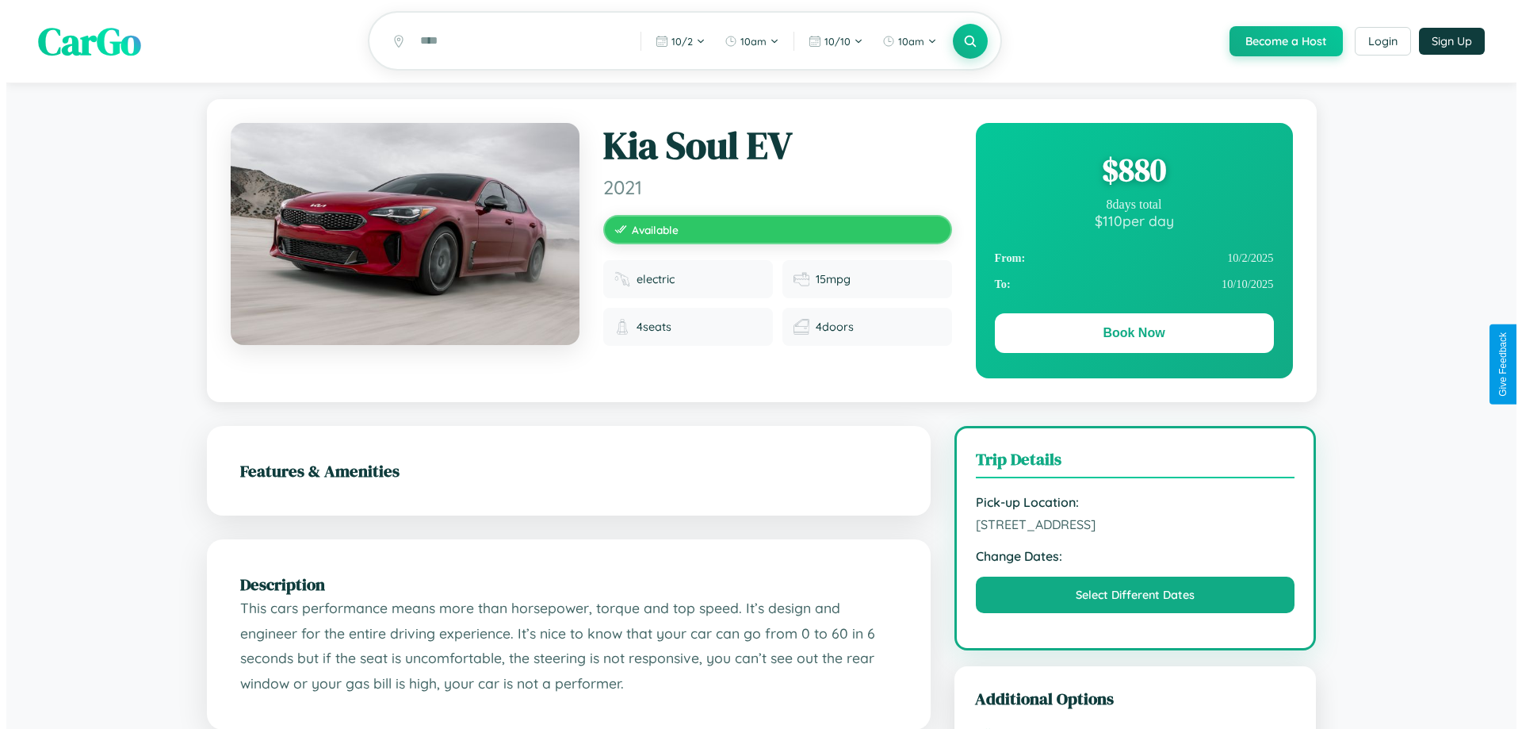
scroll to position [0, 0]
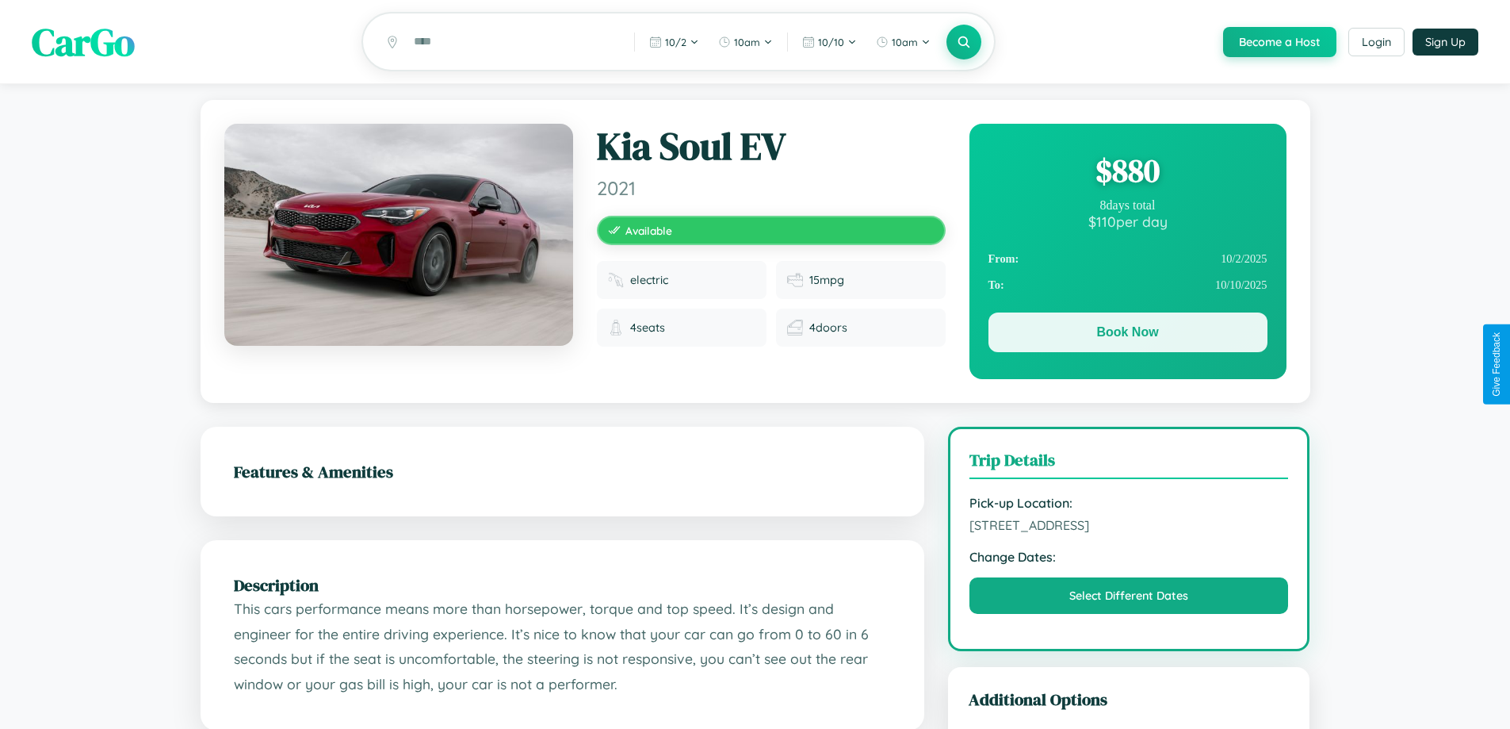
click at [1128, 335] on button "Book Now" at bounding box center [1128, 332] width 279 height 40
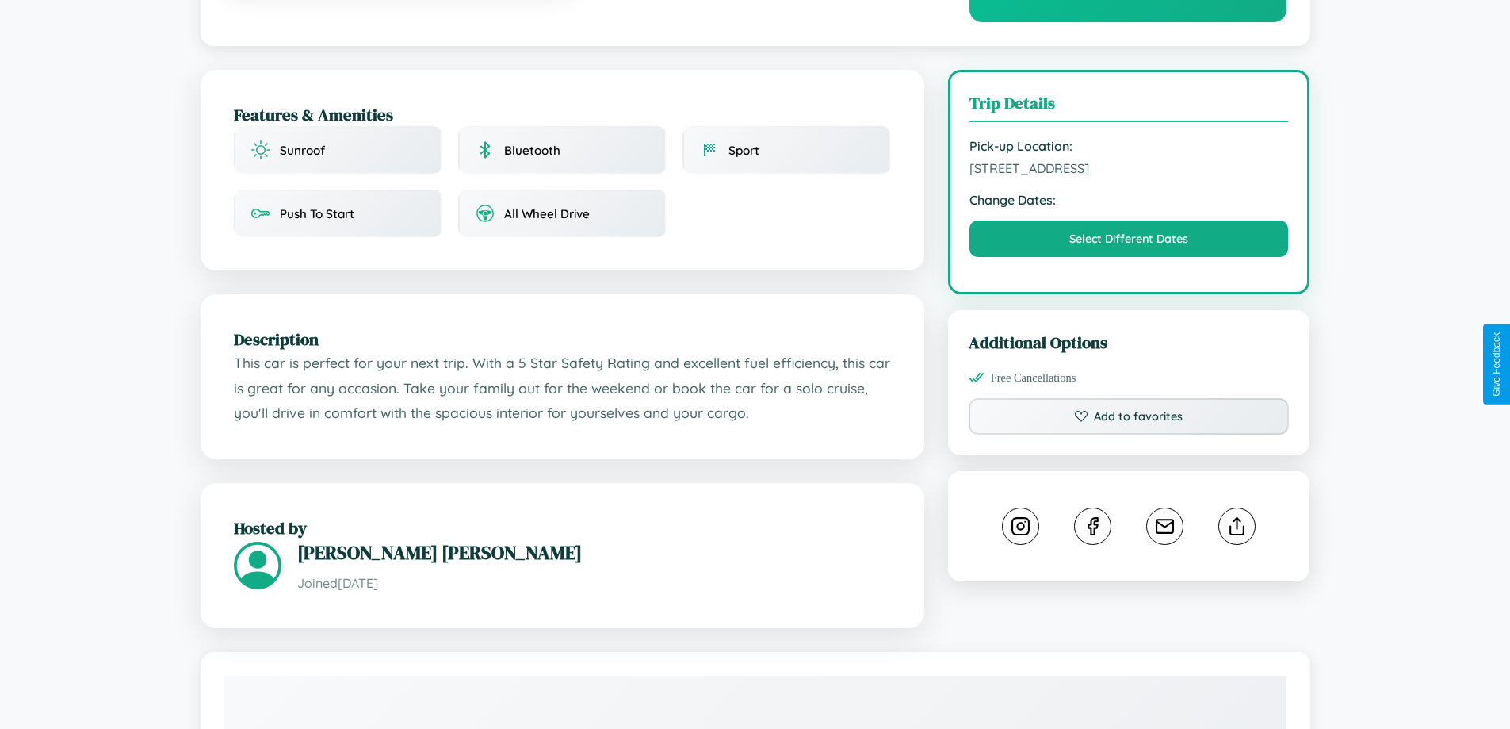
scroll to position [412, 0]
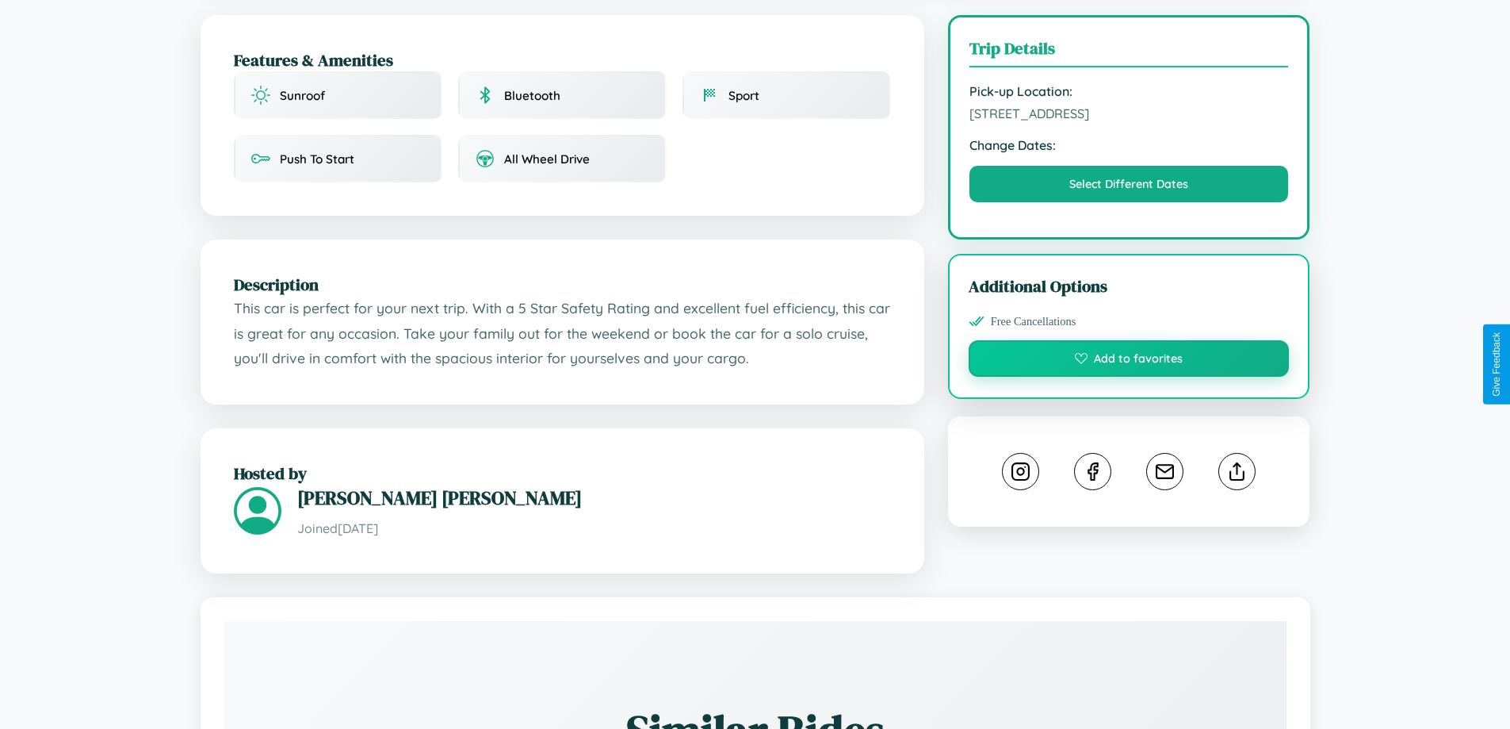
click at [1129, 361] on button "Add to favorites" at bounding box center [1129, 358] width 321 height 36
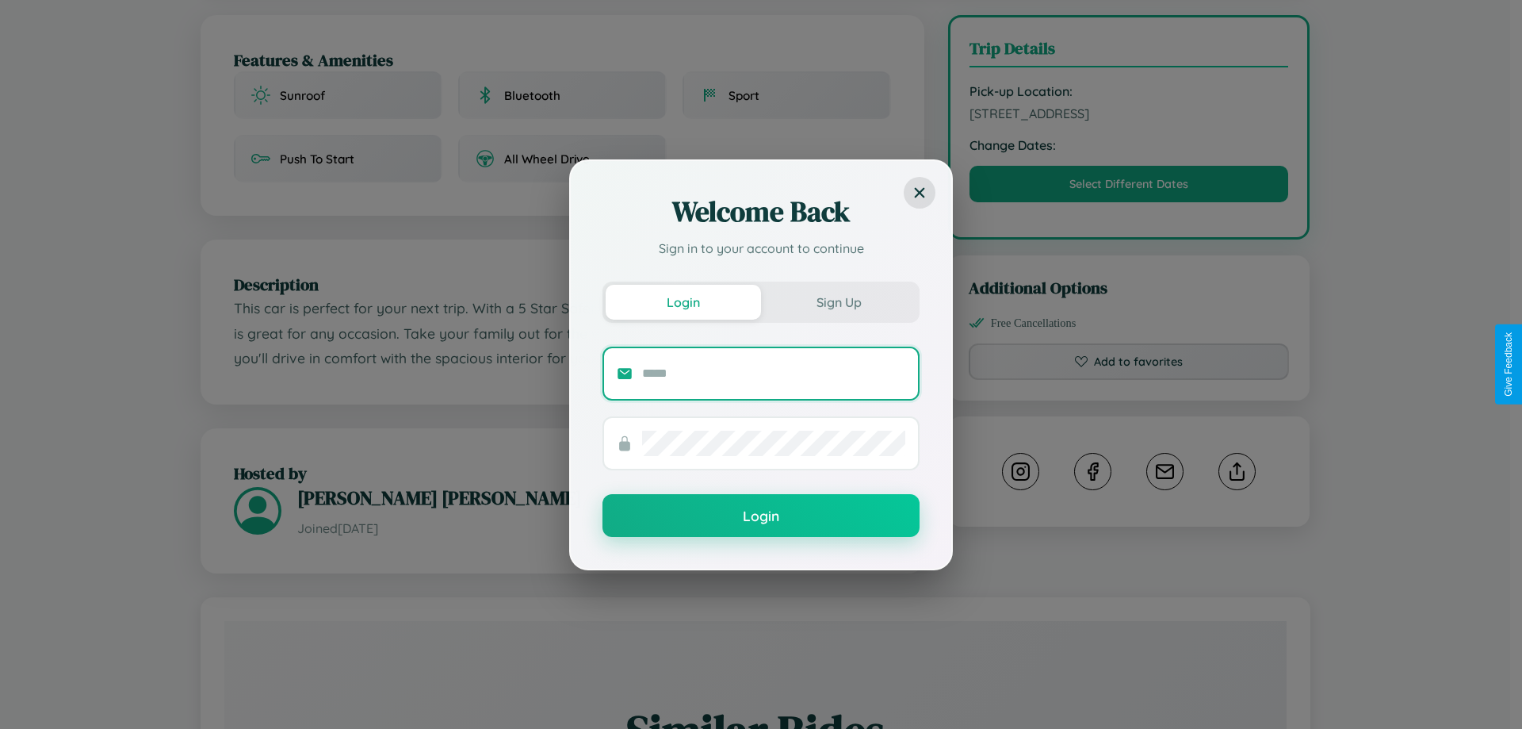
click at [774, 373] on input "text" at bounding box center [773, 373] width 263 height 25
type input "**********"
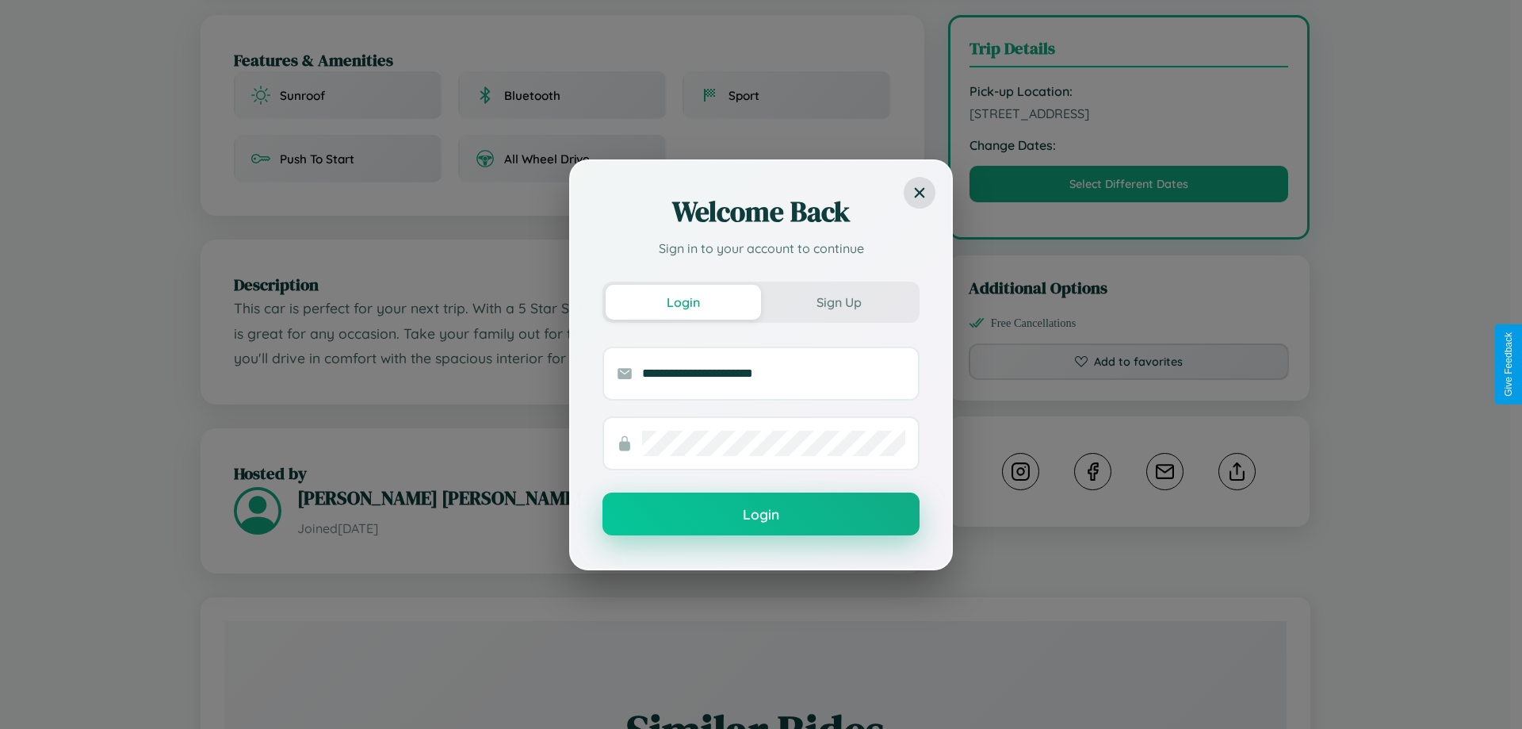
click at [761, 515] on button "Login" at bounding box center [761, 513] width 317 height 43
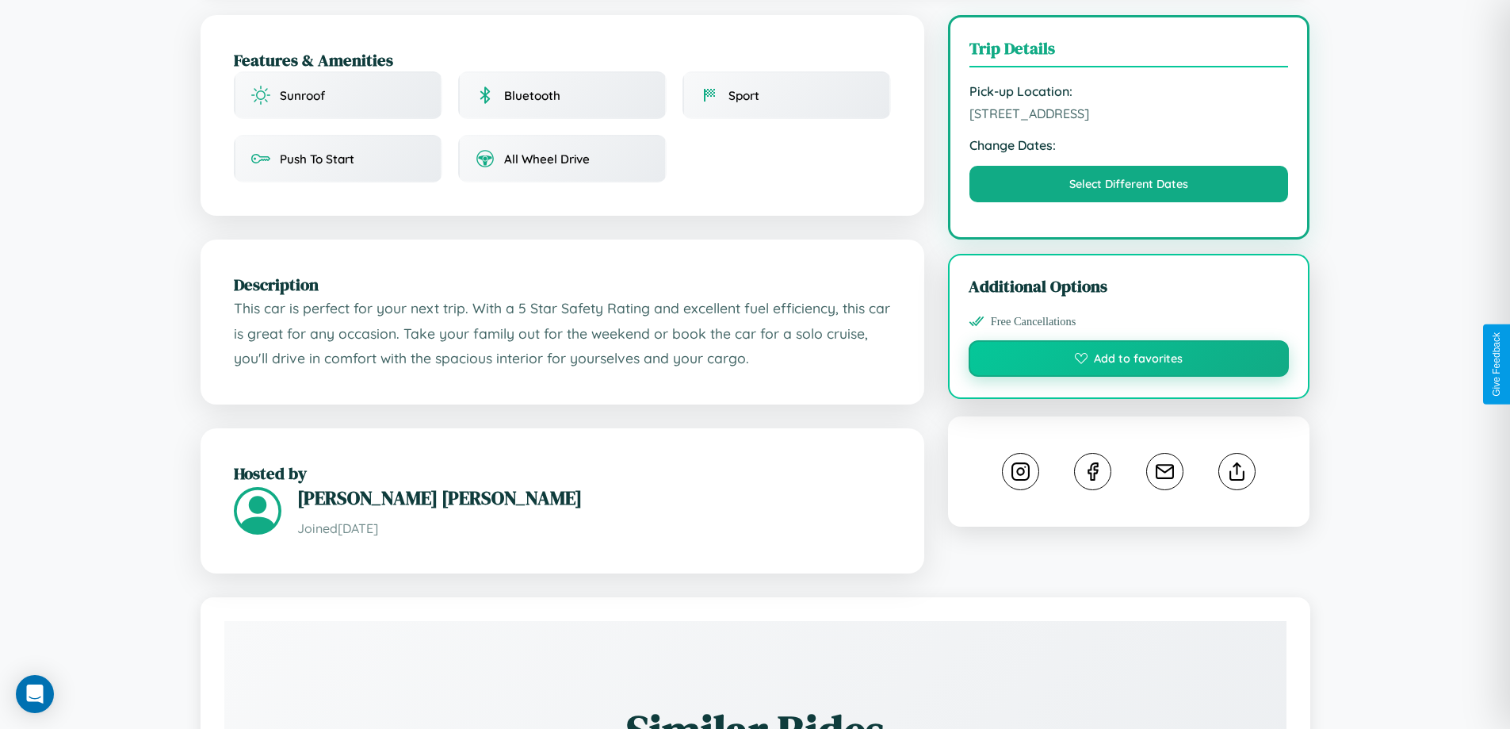
click at [1129, 361] on button "Add to favorites" at bounding box center [1129, 358] width 321 height 36
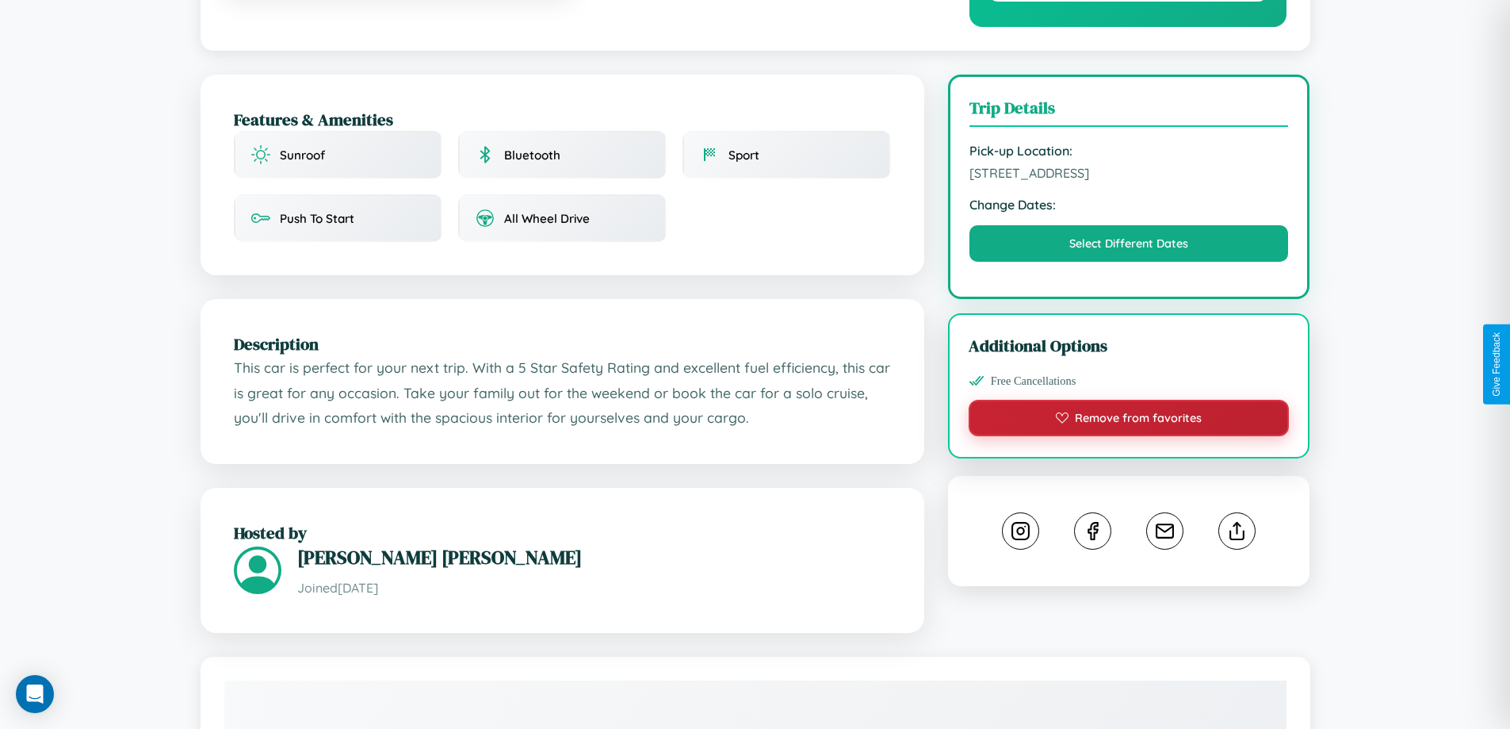
scroll to position [0, 0]
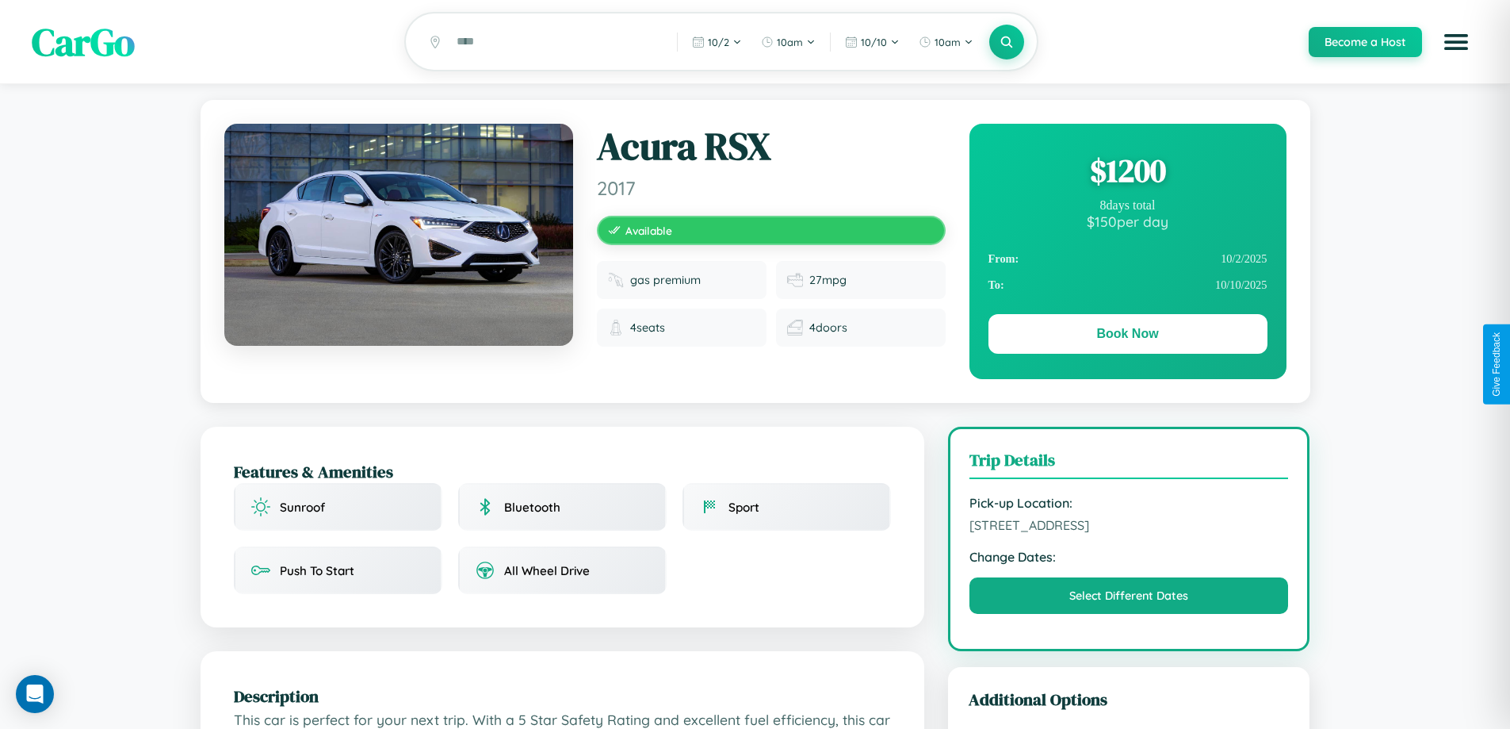
click at [1128, 173] on div "$ 1200" at bounding box center [1128, 170] width 279 height 43
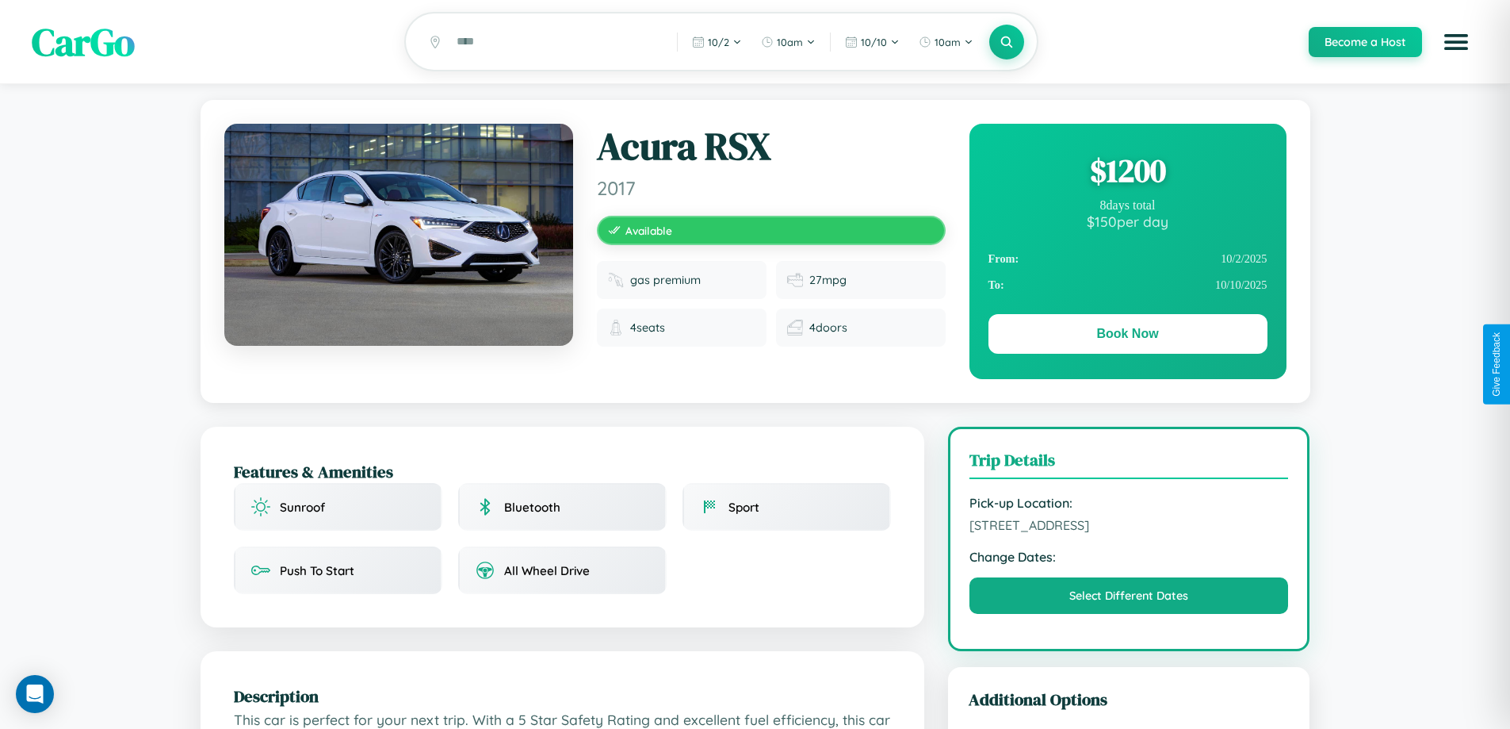
click at [1128, 173] on div "$ 1200" at bounding box center [1128, 170] width 279 height 43
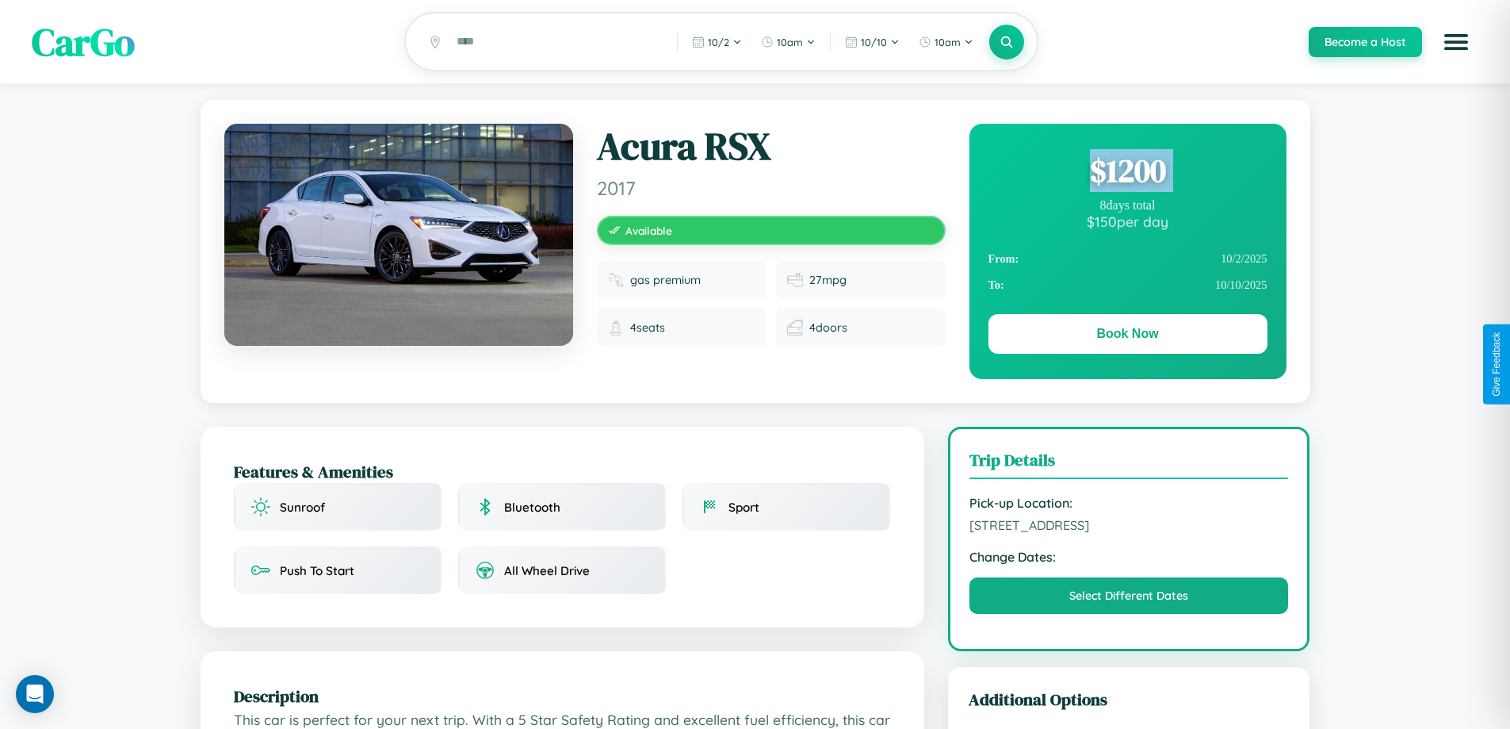
click at [1128, 173] on div "$ 1200" at bounding box center [1128, 170] width 279 height 43
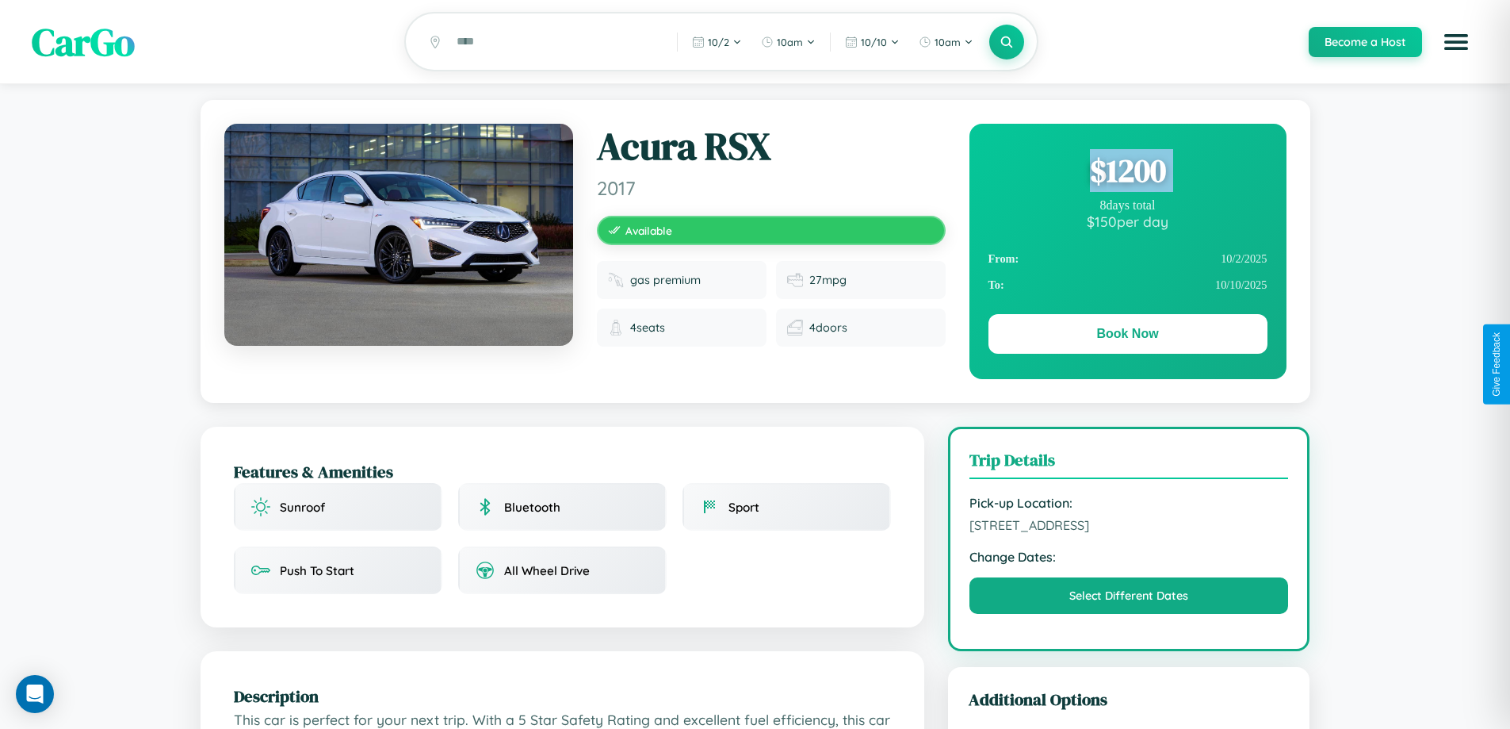
click at [1128, 173] on div "$ 1200" at bounding box center [1128, 170] width 279 height 43
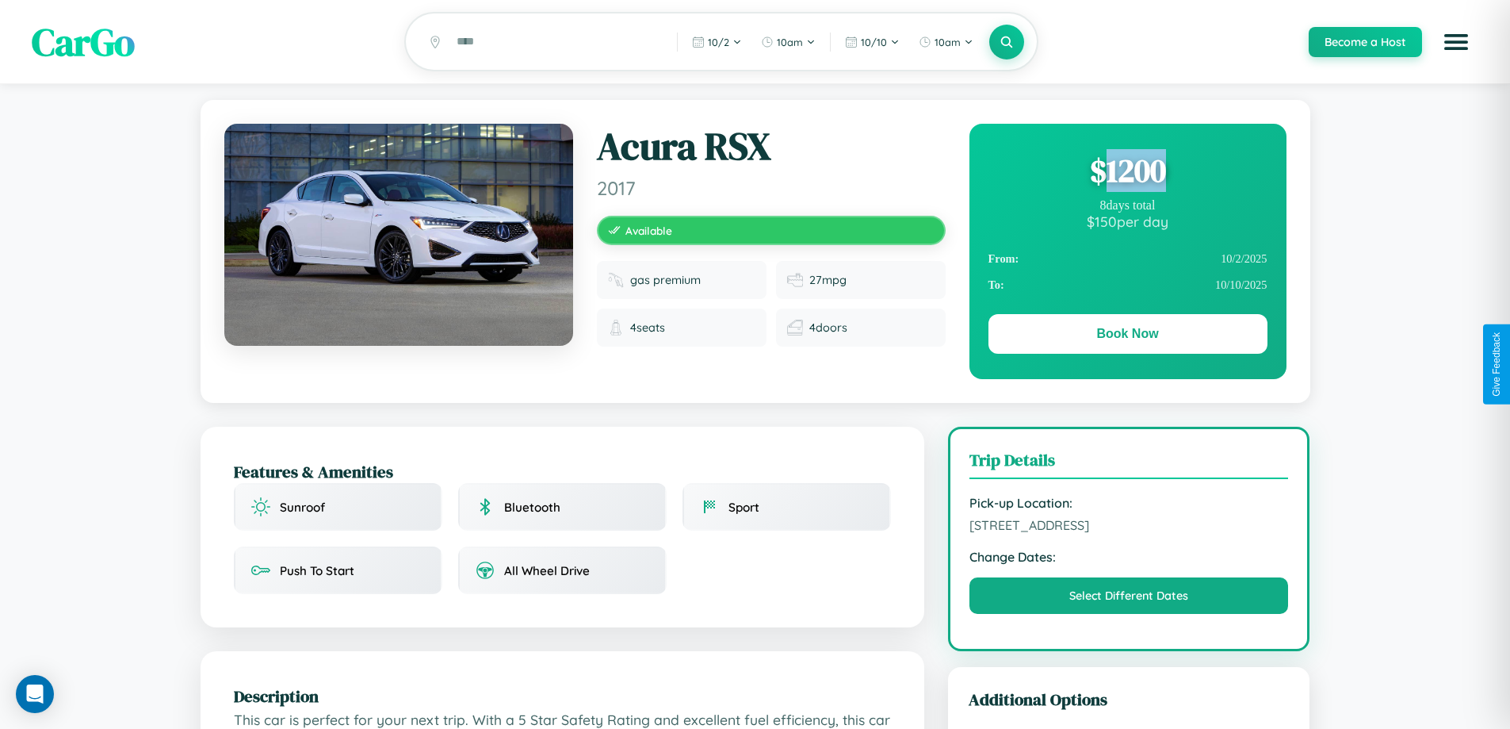
click at [1128, 173] on div "$ 1200" at bounding box center [1128, 170] width 279 height 43
